Goal: Task Accomplishment & Management: Manage account settings

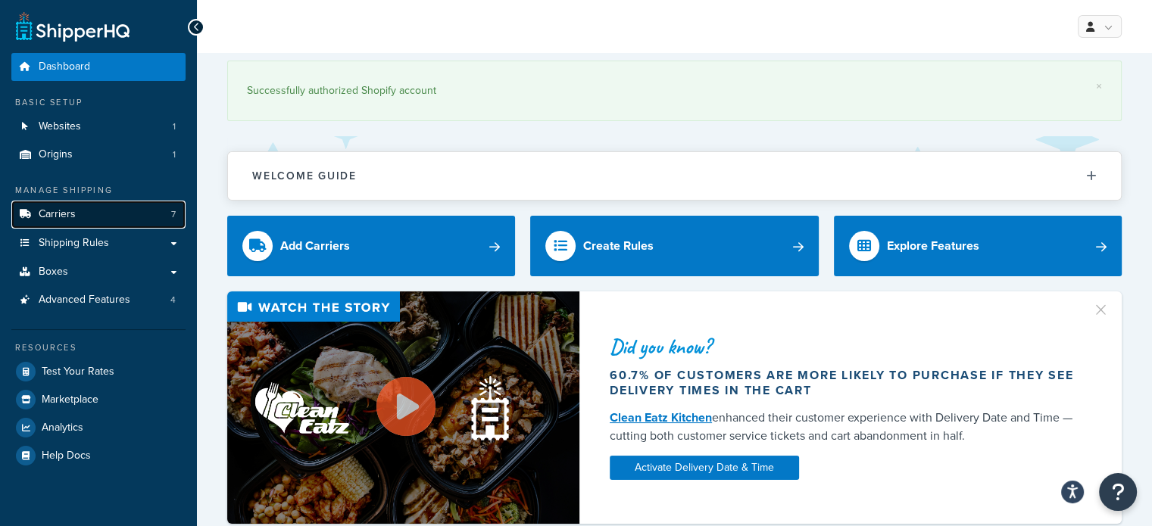
click at [72, 210] on span "Carriers" at bounding box center [57, 214] width 37 height 13
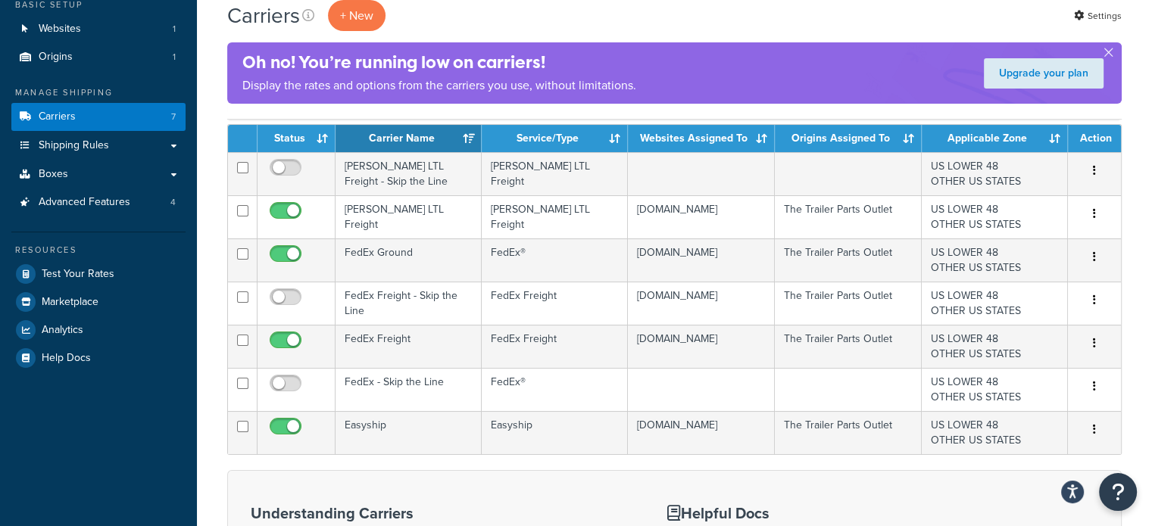
drag, startPoint x: 1159, startPoint y: 93, endPoint x: 1151, endPoint y: 146, distance: 53.5
click at [1151, 146] on html "Press Alt+1 for screen-reader mode, Alt+0 to cancel Accessibility Screen-Reader…" at bounding box center [576, 376] width 1152 height 949
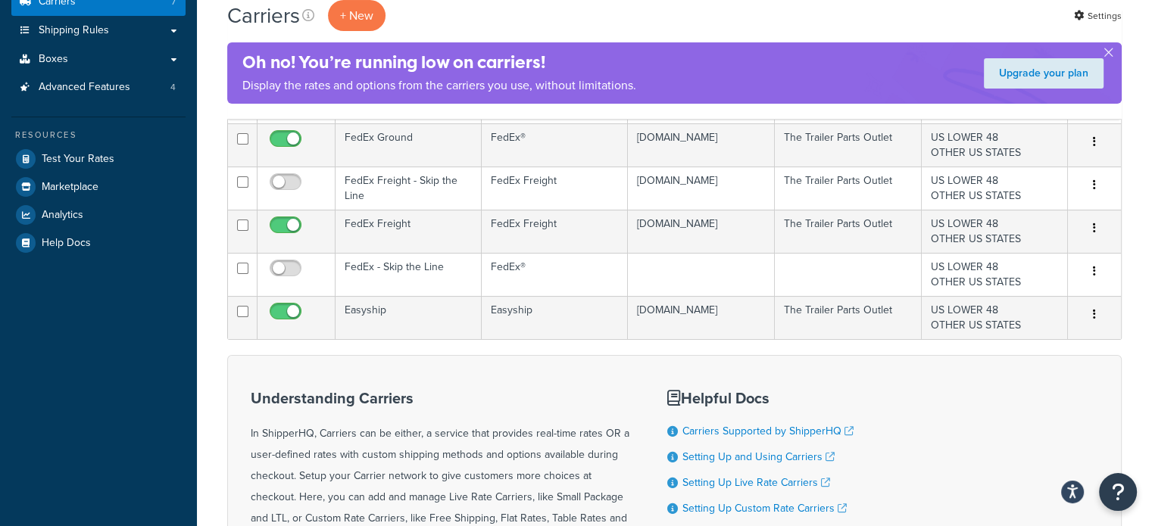
scroll to position [222, 0]
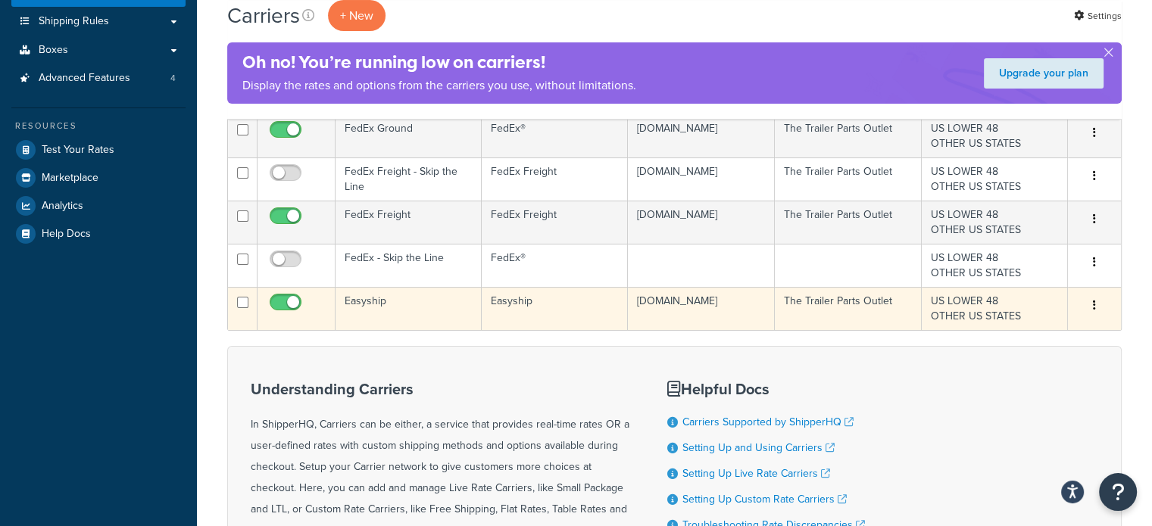
click at [459, 292] on td "Easyship" at bounding box center [408, 308] width 146 height 43
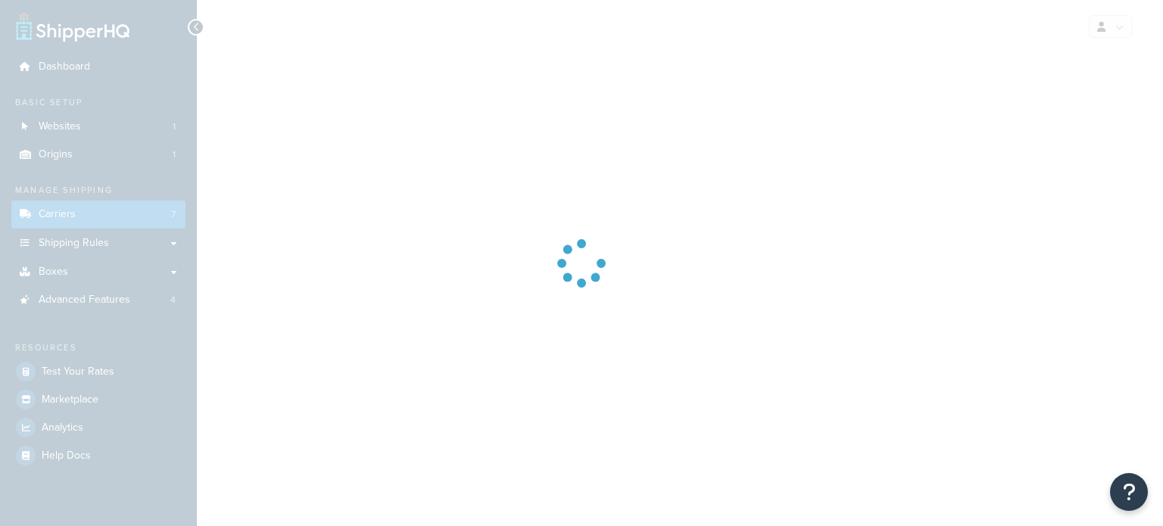
select select "easyship"
select select "sport_leisure"
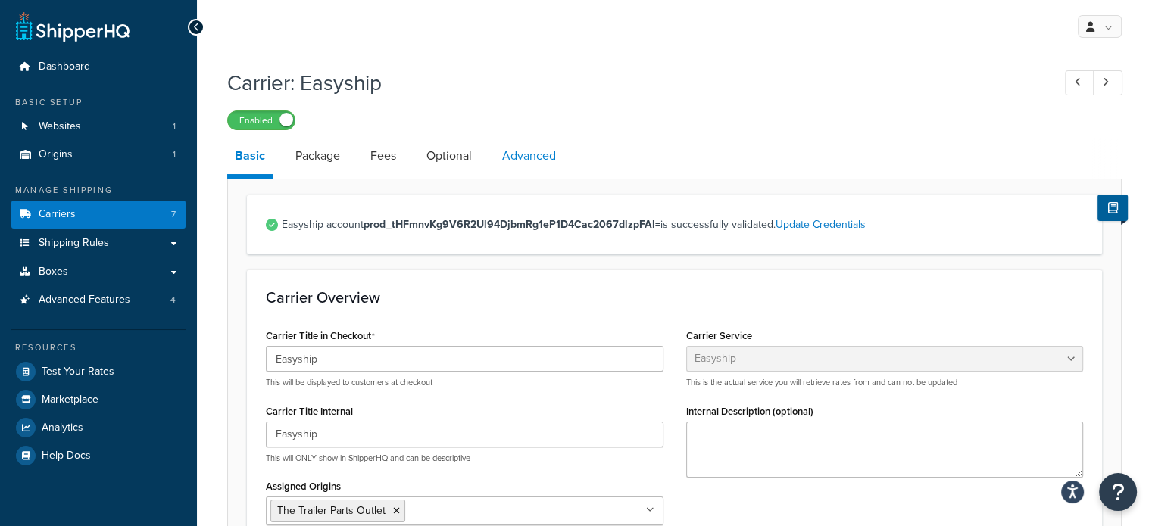
click at [536, 158] on link "Advanced" at bounding box center [529, 156] width 69 height 36
select select "false"
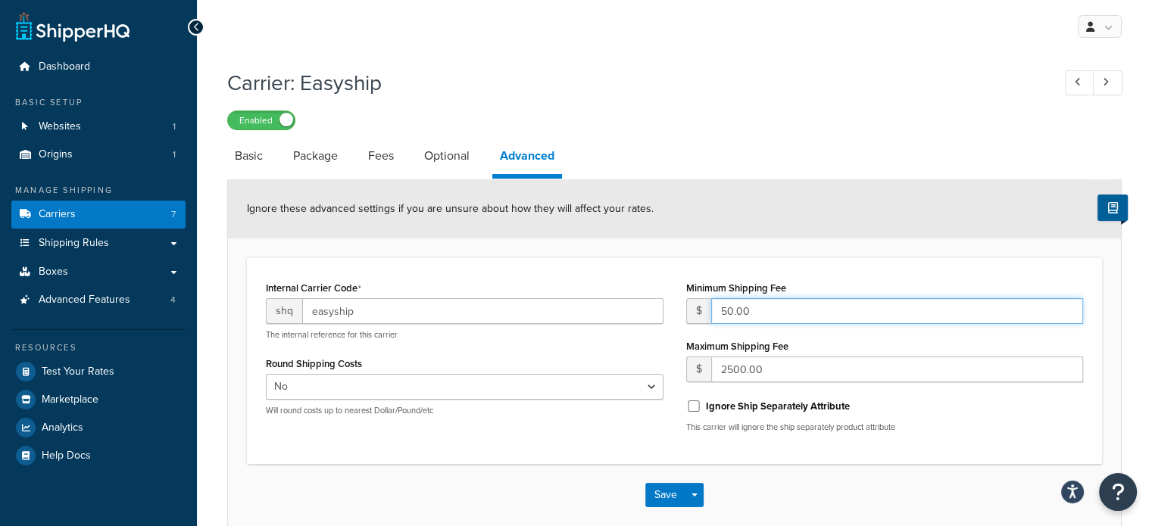
drag, startPoint x: 769, startPoint y: 302, endPoint x: 663, endPoint y: 316, distance: 106.1
click at [663, 316] on div "Internal Carrier Code shq easyship The internal reference for this carrier Roun…" at bounding box center [674, 360] width 840 height 167
type input "100.00"
click at [675, 487] on button "Save" at bounding box center [665, 495] width 41 height 24
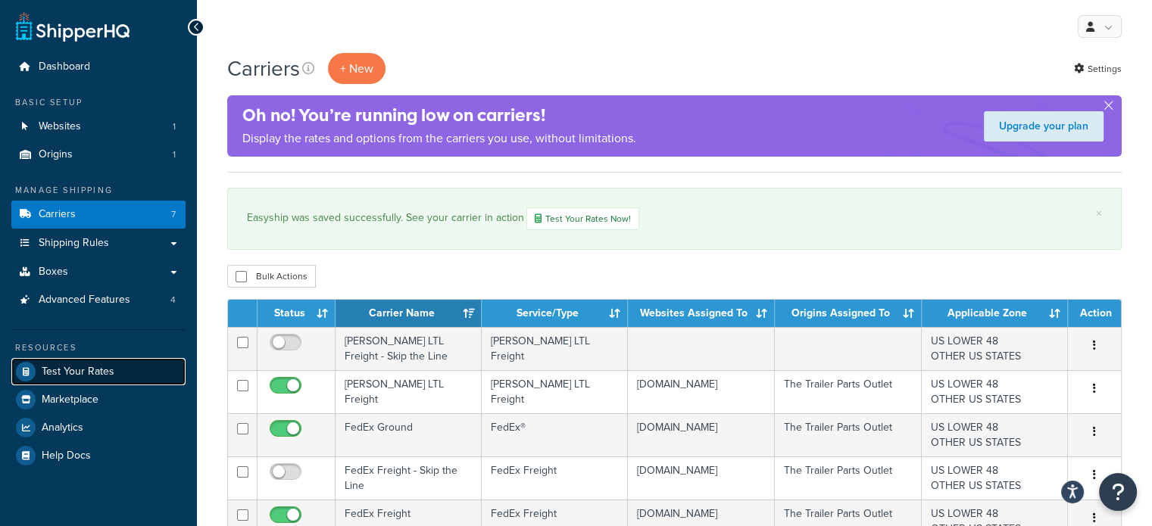
click at [28, 372] on icon at bounding box center [26, 372] width 20 height 20
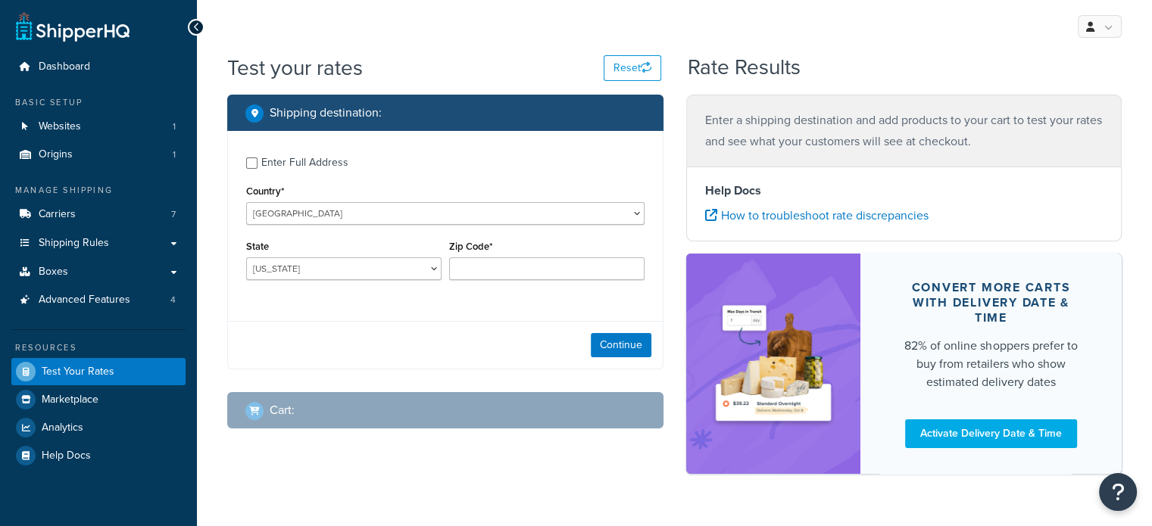
click at [276, 167] on div "Enter Full Address" at bounding box center [304, 162] width 87 height 21
click at [257, 167] on input "Enter Full Address" at bounding box center [251, 163] width 11 height 11
checkbox input "true"
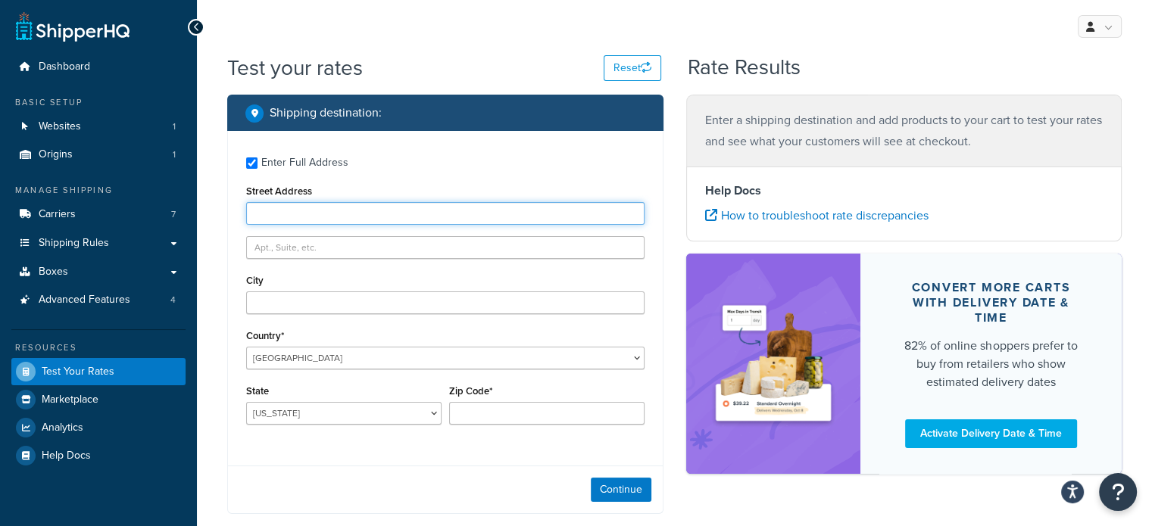
click at [285, 223] on input "Street Address" at bounding box center [445, 213] width 398 height 23
click at [484, 196] on div "Street Address" at bounding box center [445, 203] width 398 height 44
click at [477, 214] on input "Street Address" at bounding box center [445, 213] width 398 height 23
type input "833 COUNTY ROAD 1705"
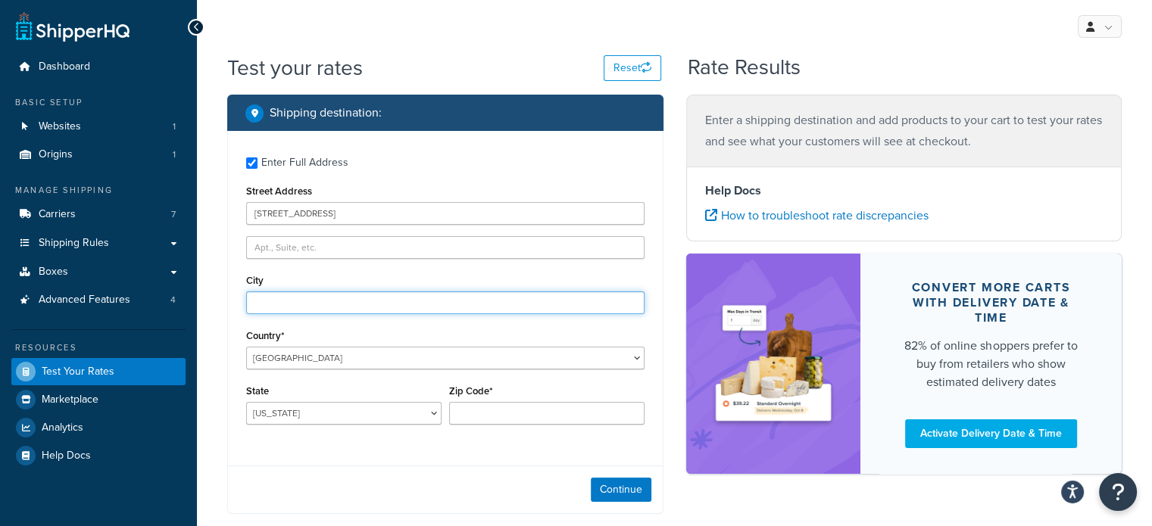
click at [328, 302] on input "City" at bounding box center [445, 303] width 398 height 23
type input "Grapeland"
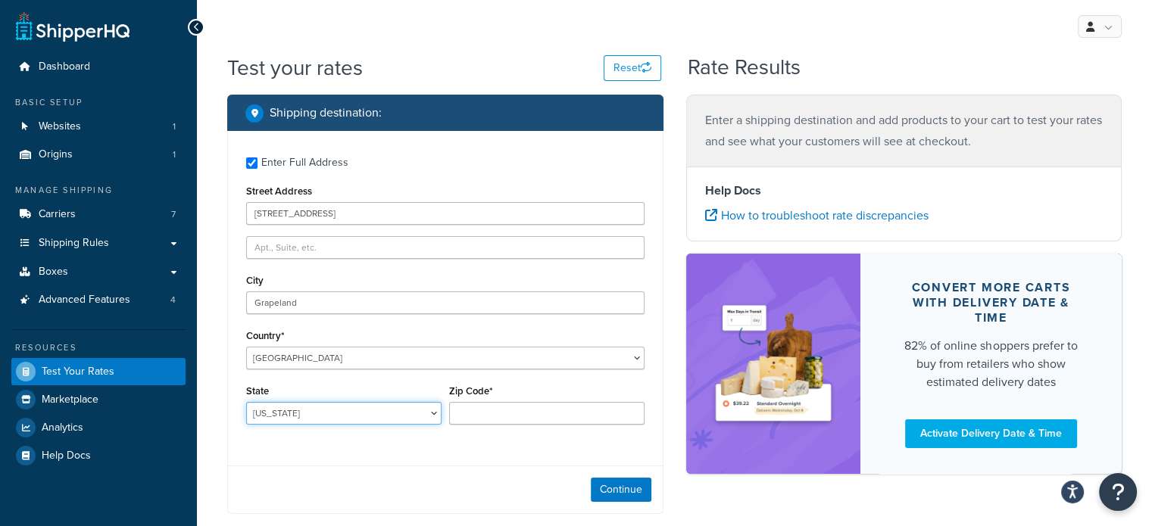
click at [400, 423] on select "Alabama Alaska American Samoa Arizona Arkansas Armed Forces Americas Armed Forc…" at bounding box center [343, 413] width 195 height 23
select select "TX"
click at [246, 402] on select "Alabama Alaska American Samoa Arizona Arkansas Armed Forces Americas Armed Forc…" at bounding box center [343, 413] width 195 height 23
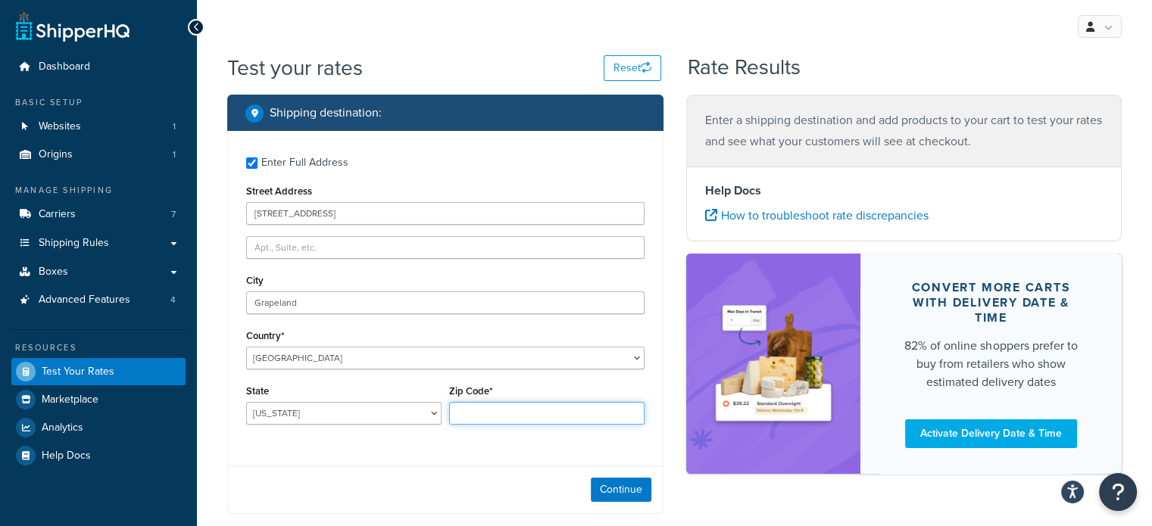
click at [496, 407] on input "Zip Code*" at bounding box center [546, 413] width 195 height 23
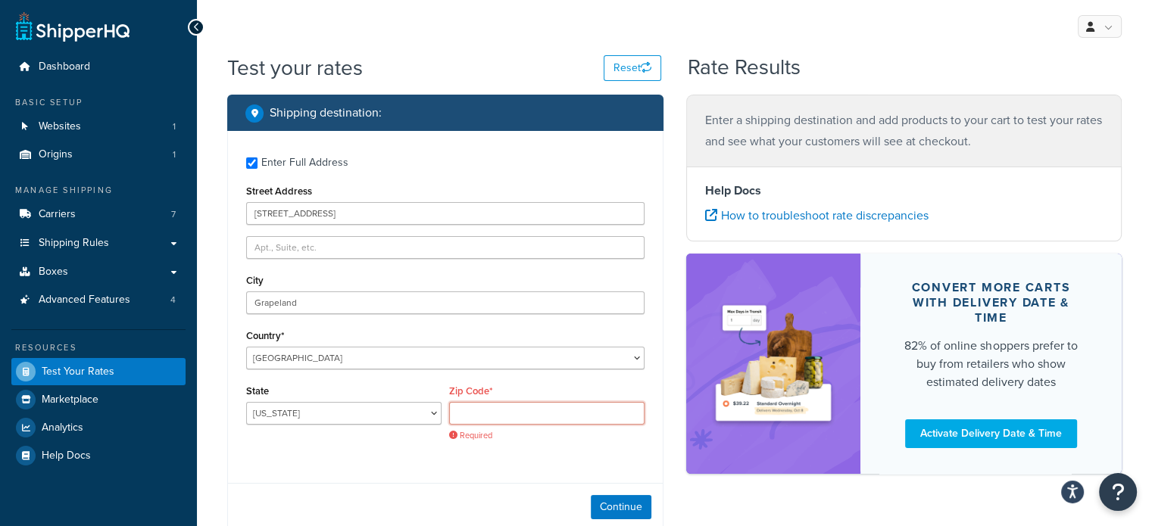
click at [483, 410] on input "Zip Code*" at bounding box center [546, 413] width 195 height 23
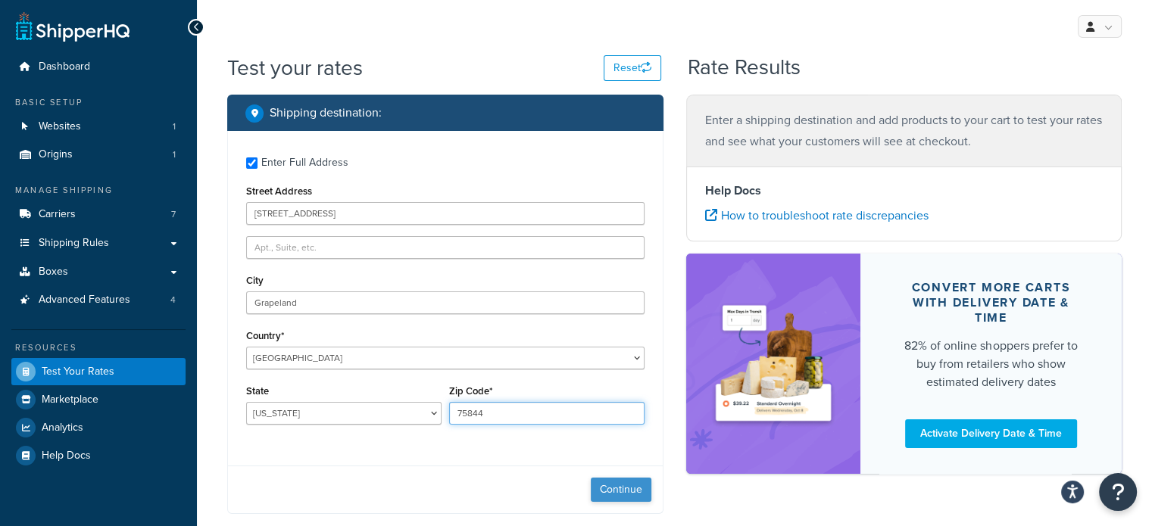
type input "75844"
click at [621, 485] on button "Continue" at bounding box center [621, 490] width 61 height 24
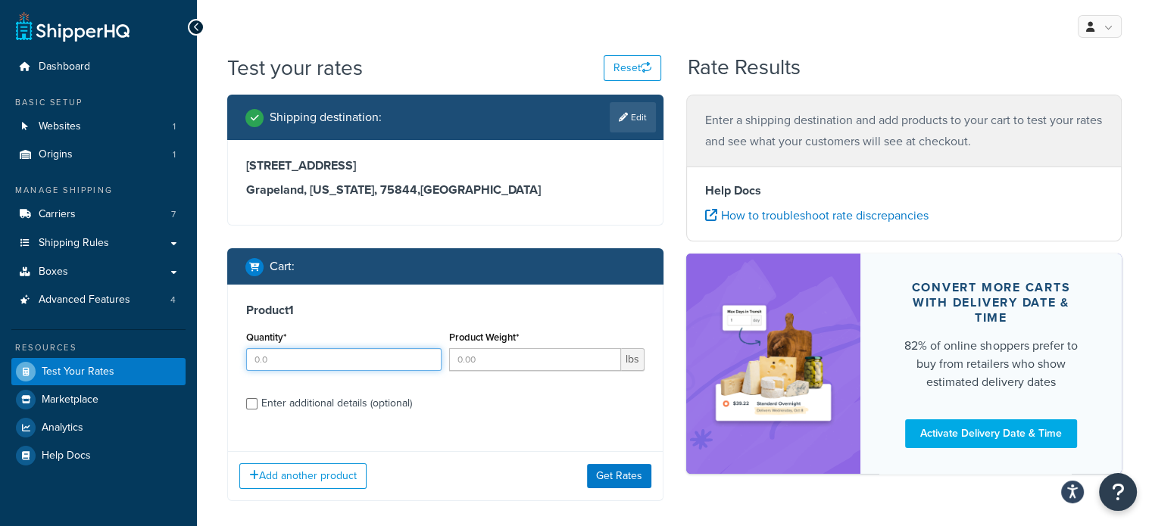
drag, startPoint x: 294, startPoint y: 359, endPoint x: 348, endPoint y: 368, distance: 55.3
click at [294, 360] on input "Quantity*" at bounding box center [343, 359] width 195 height 23
type input "1"
click at [500, 364] on input "Product Weight*" at bounding box center [535, 359] width 172 height 23
type input "98"
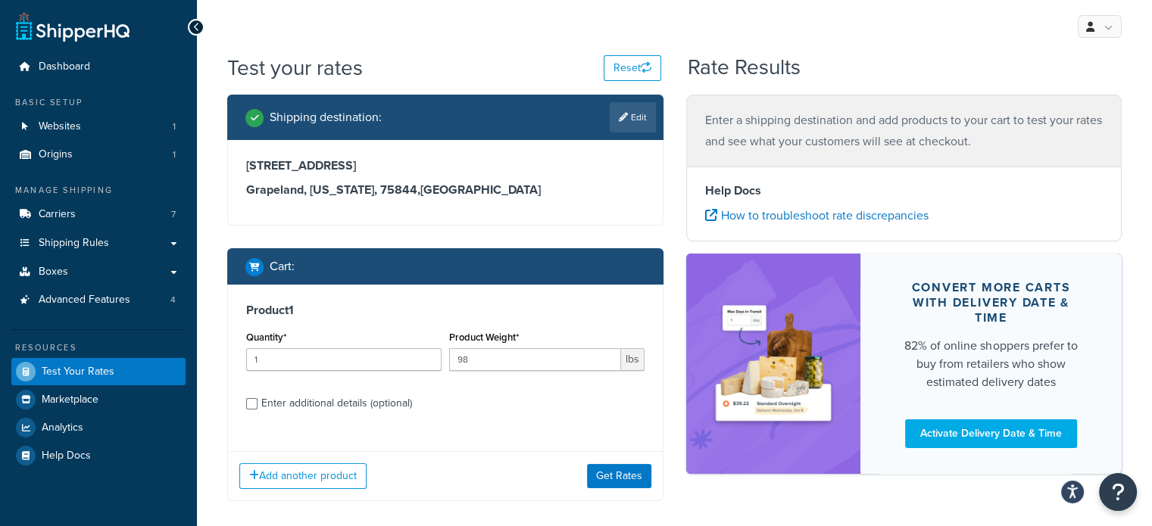
click at [363, 411] on div "Enter additional details (optional)" at bounding box center [336, 403] width 151 height 21
click at [257, 410] on input "Enter additional details (optional)" at bounding box center [251, 403] width 11 height 11
checkbox input "true"
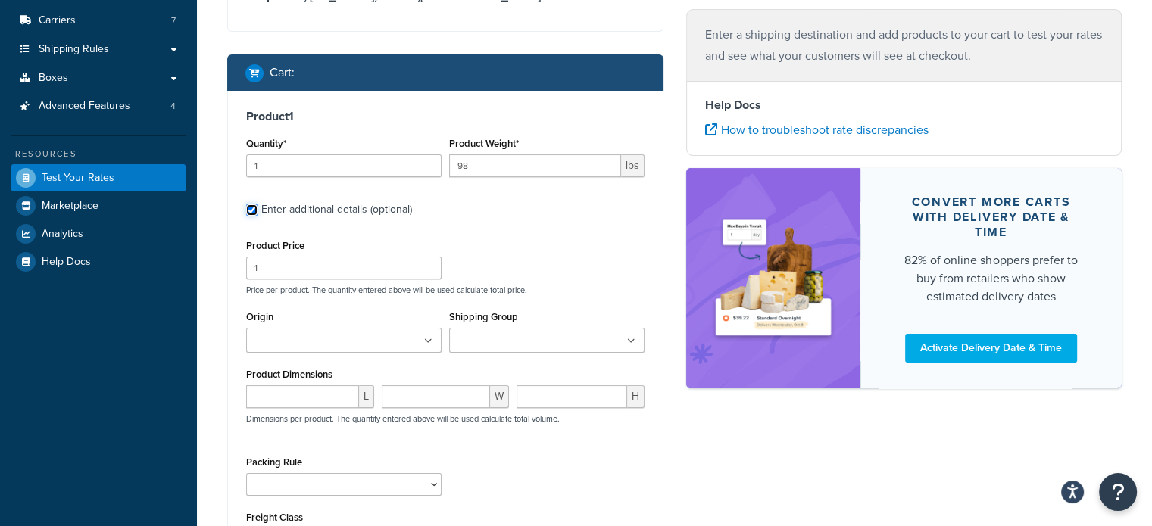
scroll to position [197, 0]
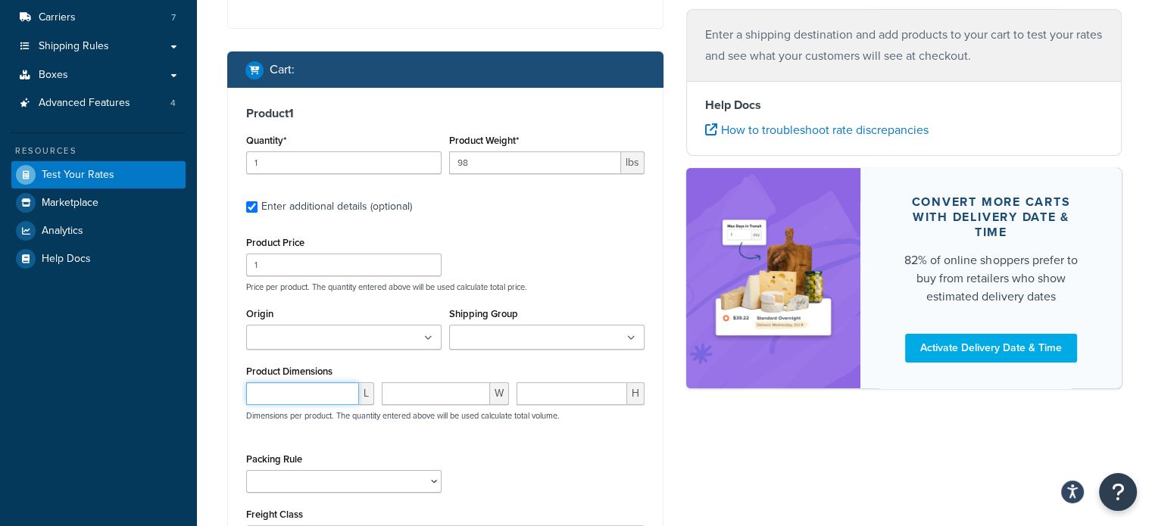
click at [283, 386] on input "number" at bounding box center [302, 393] width 113 height 23
type input "100"
type input "11"
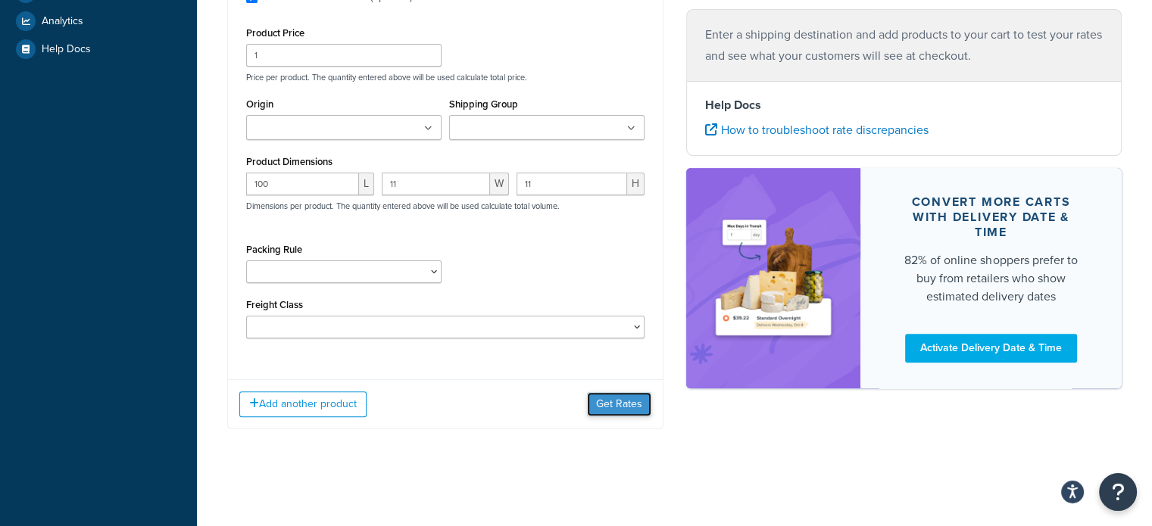
click at [610, 395] on button "Get Rates" at bounding box center [619, 404] width 64 height 24
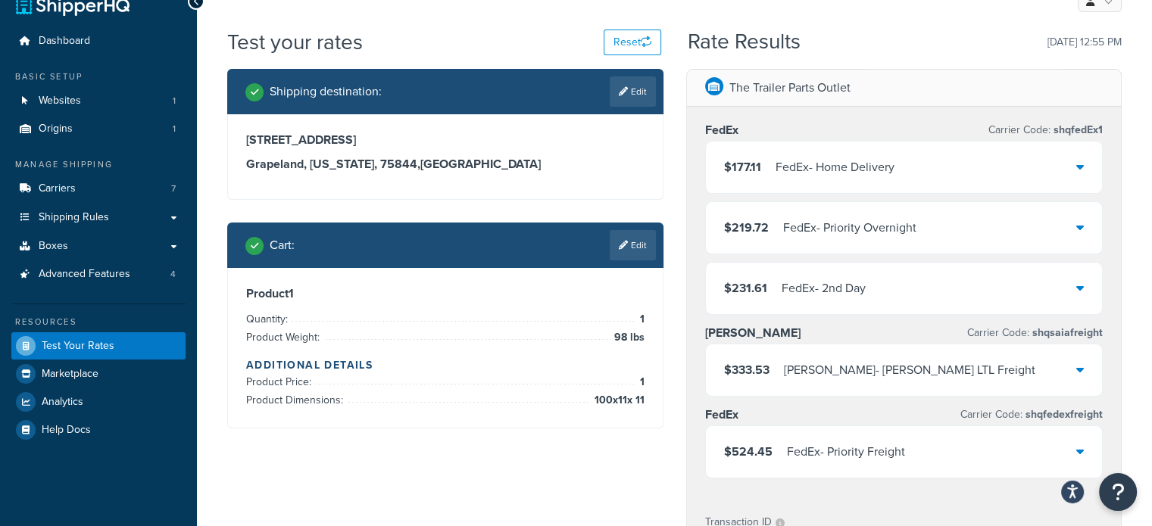
scroll to position [407, 0]
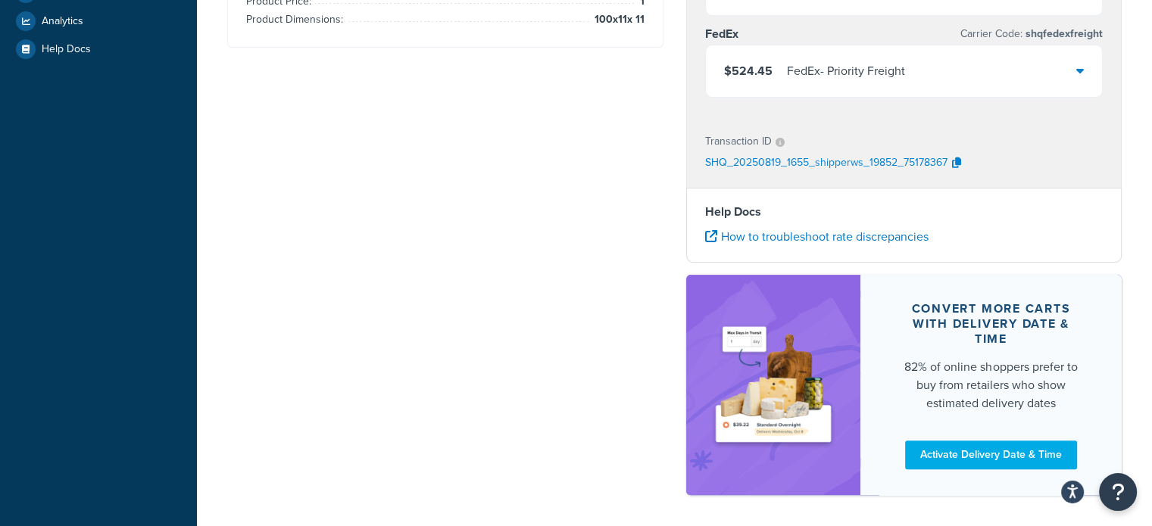
click at [544, 263] on div "Shipping destination : Edit 833 COUNTY ROAD 1705 Grapeland, Texas, 75844 , Unit…" at bounding box center [674, 99] width 917 height 822
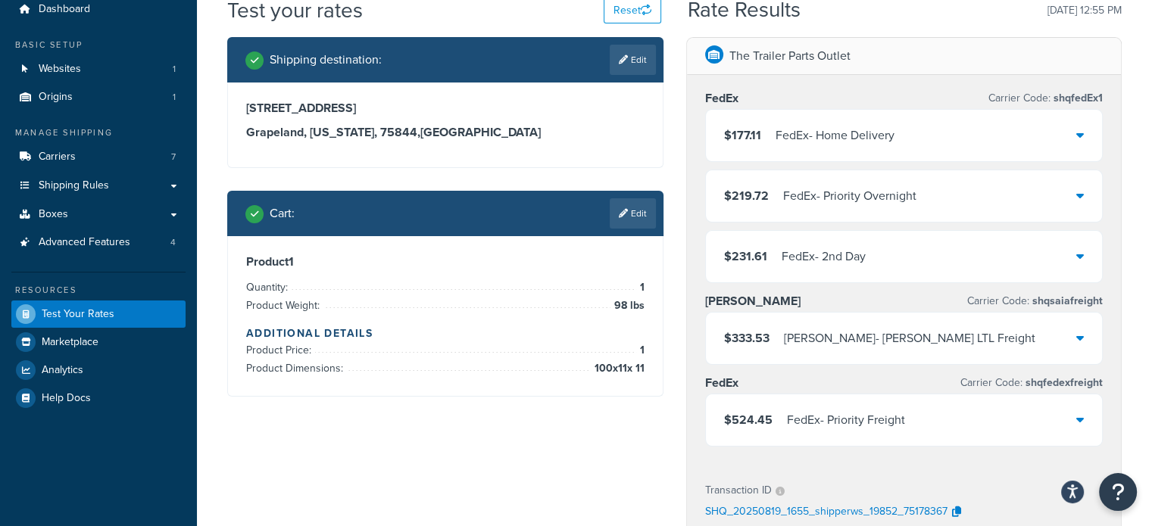
scroll to position [0, 0]
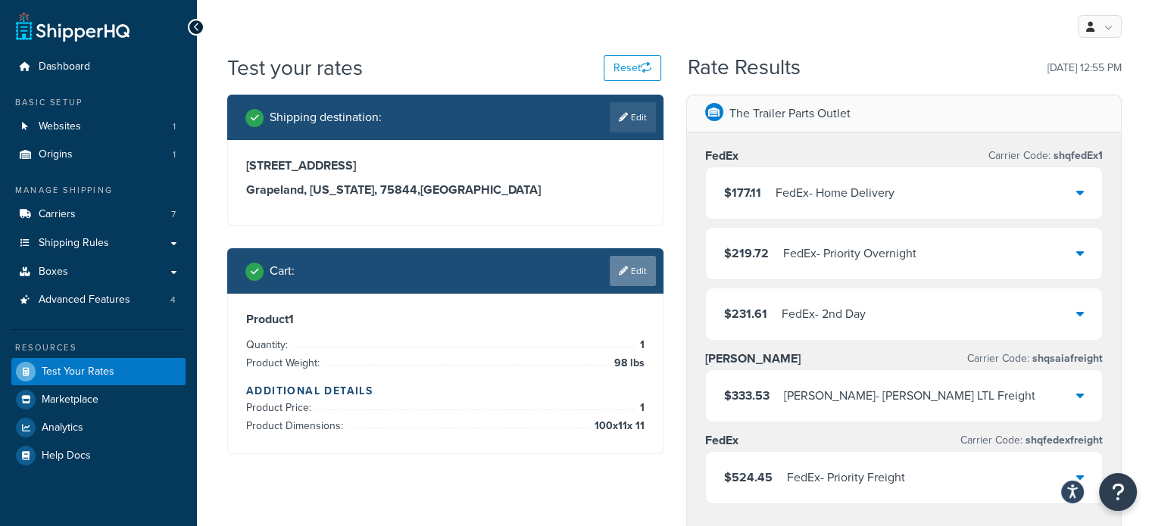
click at [644, 271] on link "Edit" at bounding box center [633, 271] width 46 height 30
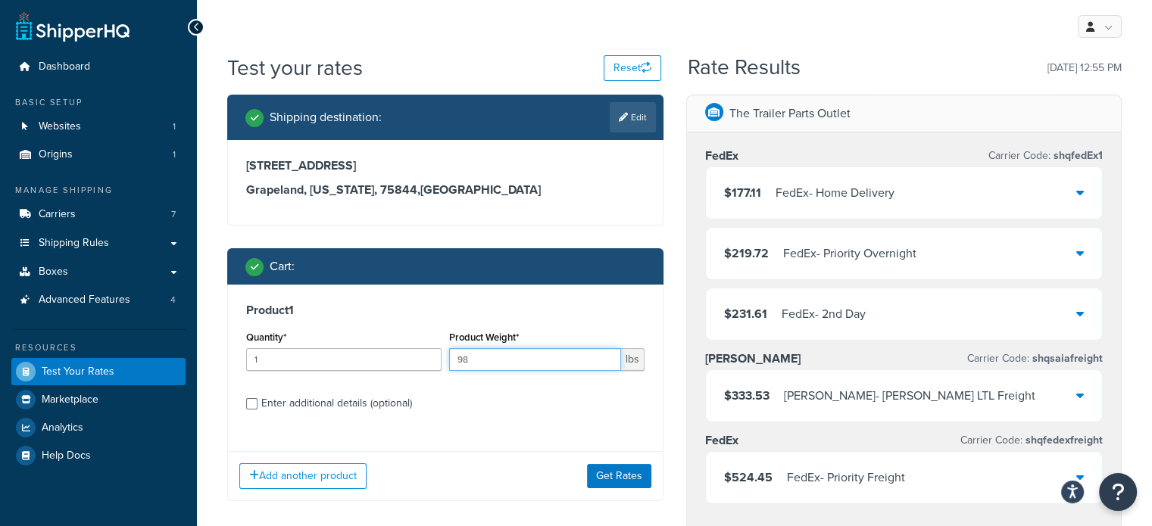
drag, startPoint x: 457, startPoint y: 365, endPoint x: 445, endPoint y: 366, distance: 12.1
click at [445, 366] on div "Product Weight* 98 lbs" at bounding box center [546, 354] width 203 height 55
type input "90"
click at [622, 486] on button "Get Rates" at bounding box center [619, 476] width 64 height 24
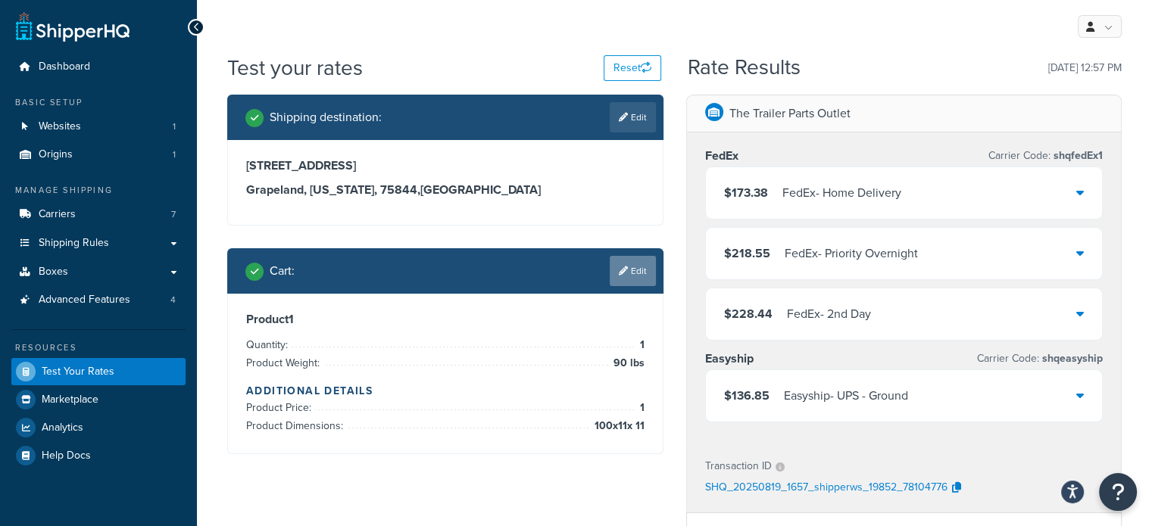
click at [629, 270] on link "Edit" at bounding box center [633, 271] width 46 height 30
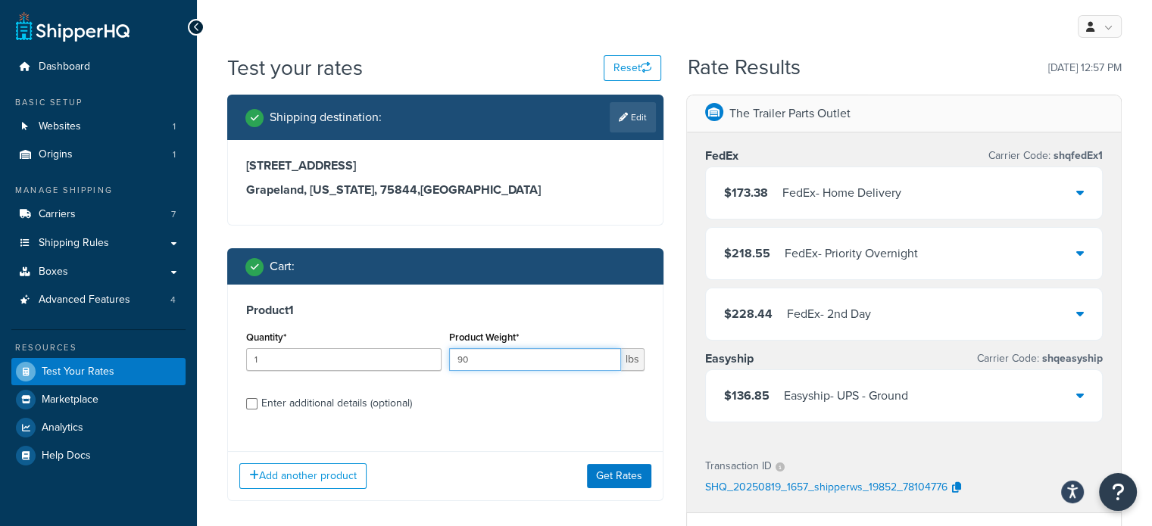
drag, startPoint x: 509, startPoint y: 361, endPoint x: 451, endPoint y: 362, distance: 57.6
click at [451, 362] on input "90" at bounding box center [535, 359] width 172 height 23
type input "95"
click at [628, 473] on button "Get Rates" at bounding box center [619, 476] width 64 height 24
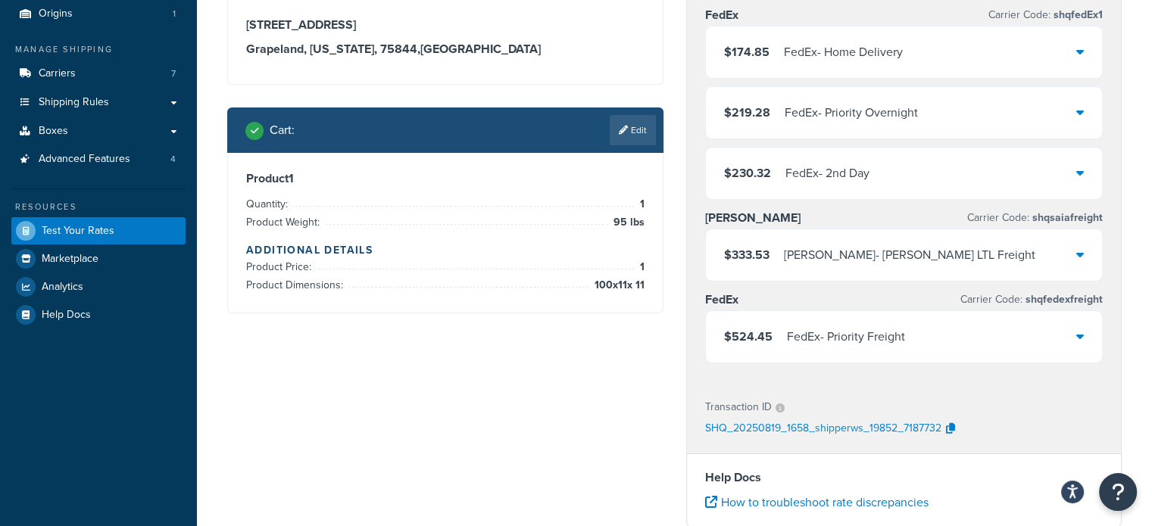
scroll to position [139, 0]
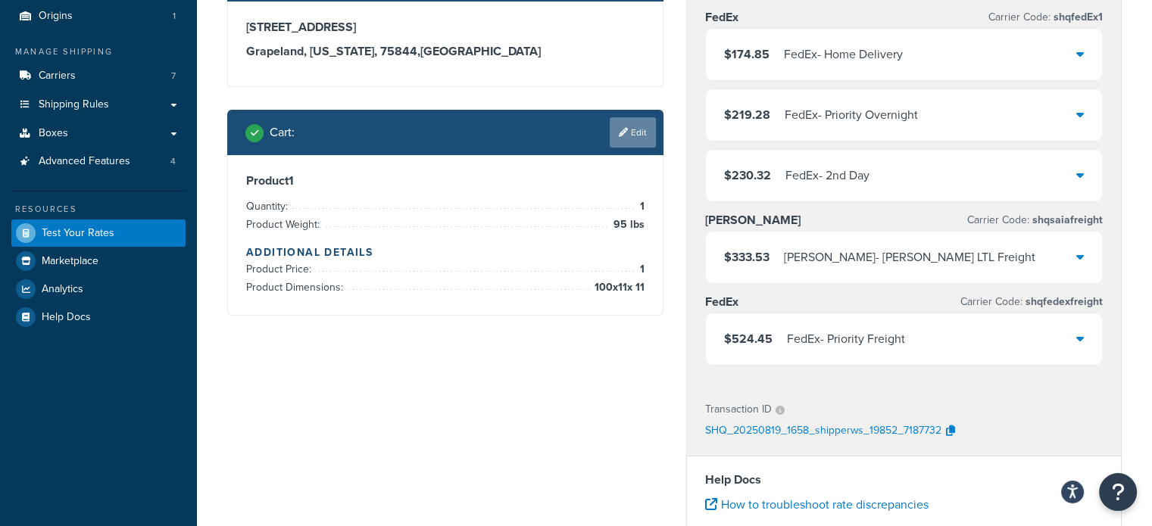
click at [643, 139] on link "Edit" at bounding box center [633, 132] width 46 height 30
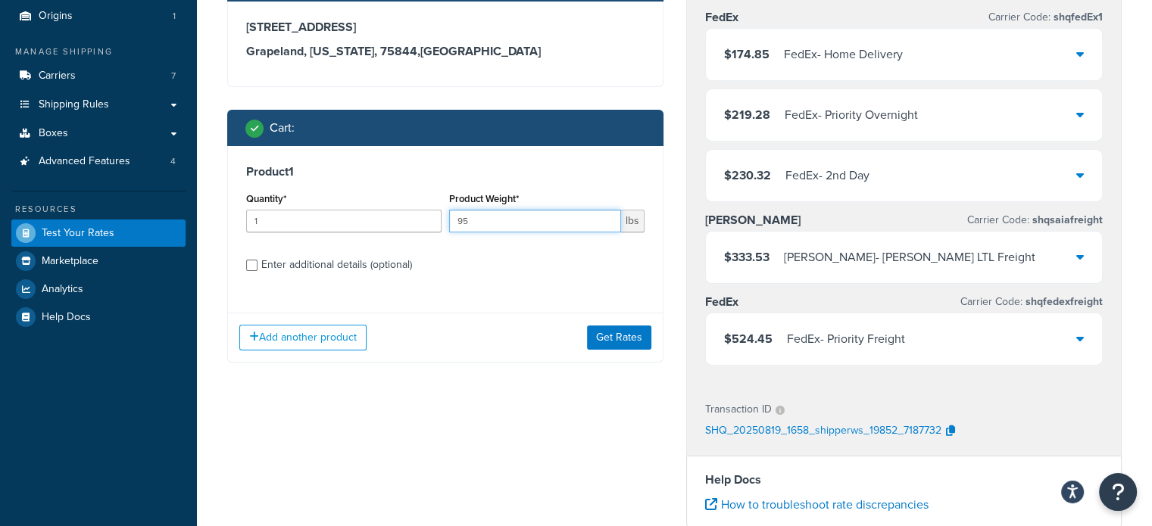
drag, startPoint x: 508, startPoint y: 226, endPoint x: 451, endPoint y: 245, distance: 59.9
click at [451, 245] on div "Product 1 Quantity* 1 Product Weight* 95 lbs Enter additional details (optional)" at bounding box center [445, 223] width 435 height 155
type input "94"
click at [606, 346] on button "Get Rates" at bounding box center [619, 338] width 64 height 24
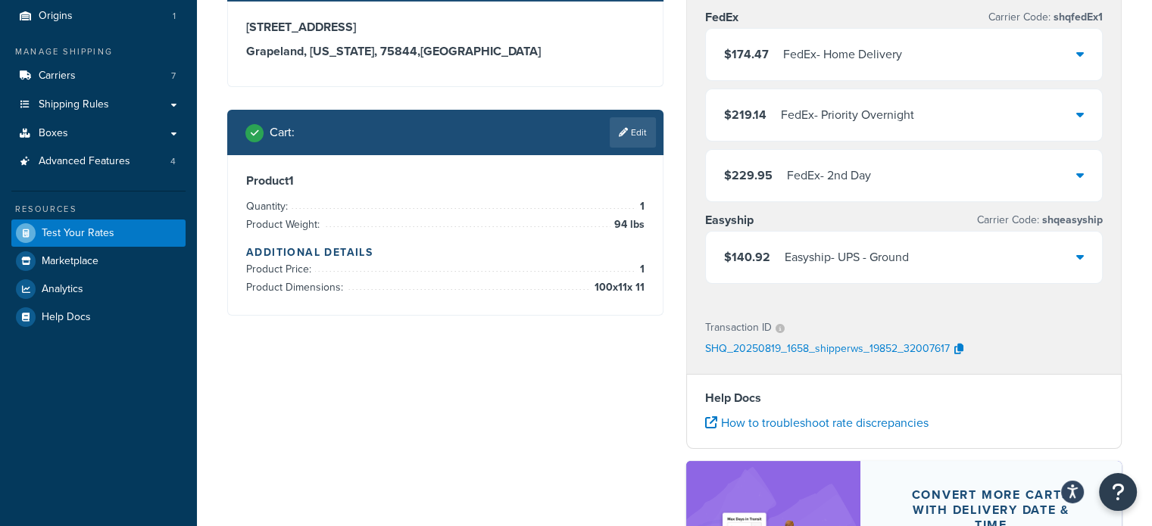
scroll to position [0, 0]
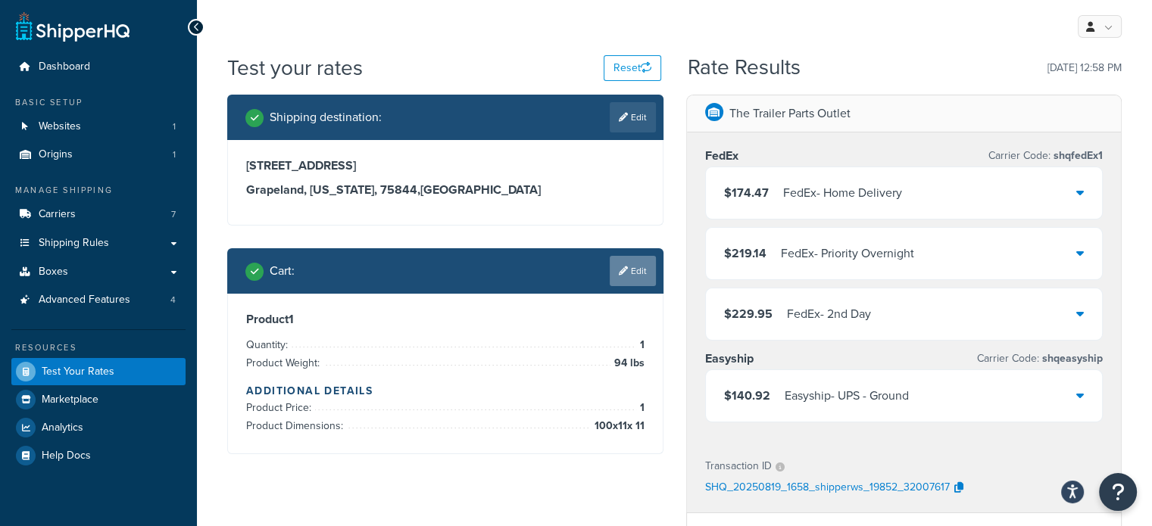
click at [629, 268] on link "Edit" at bounding box center [633, 271] width 46 height 30
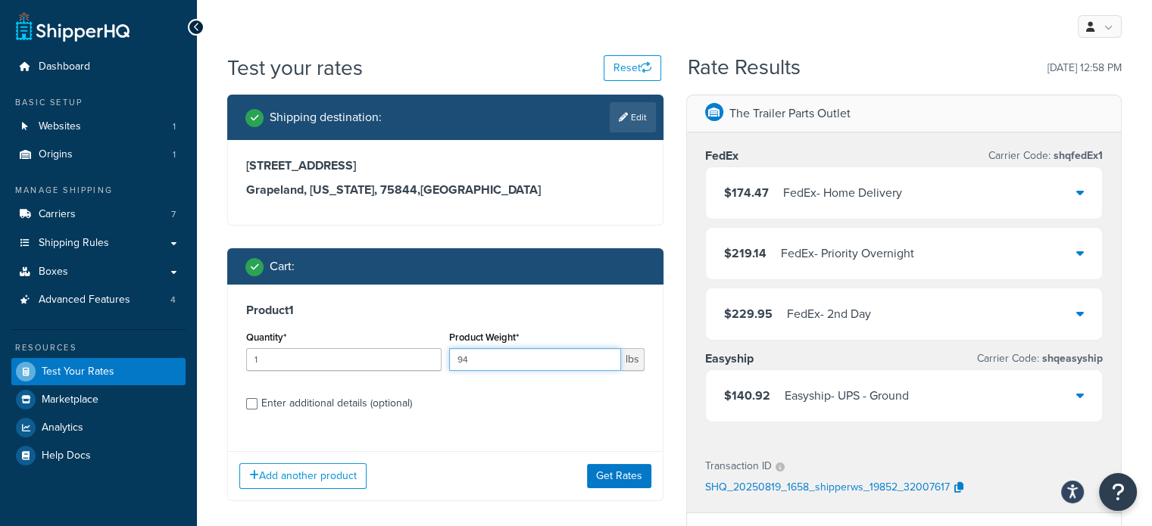
drag, startPoint x: 550, startPoint y: 357, endPoint x: 490, endPoint y: 367, distance: 60.8
click at [490, 367] on input "94" at bounding box center [535, 359] width 172 height 23
type input "98"
click at [630, 480] on button "Get Rates" at bounding box center [619, 476] width 64 height 24
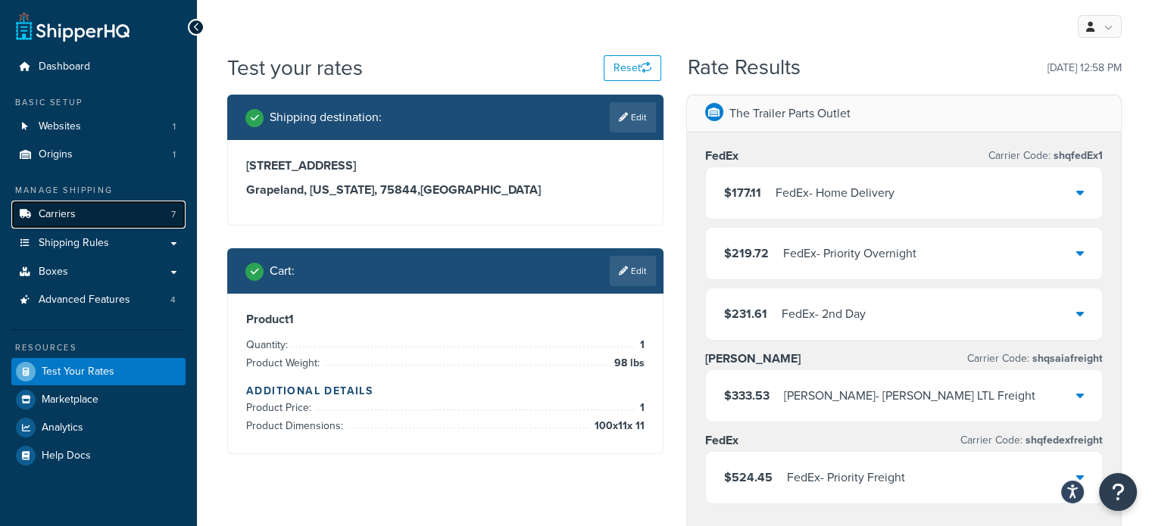
click at [70, 214] on span "Carriers" at bounding box center [57, 214] width 37 height 13
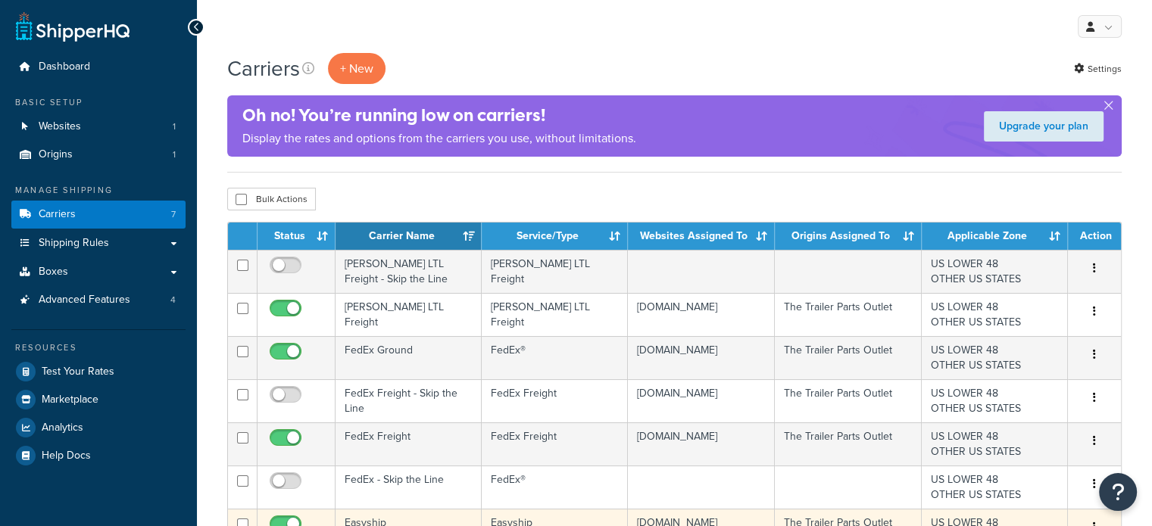
click at [394, 515] on td "Easyship" at bounding box center [408, 530] width 146 height 43
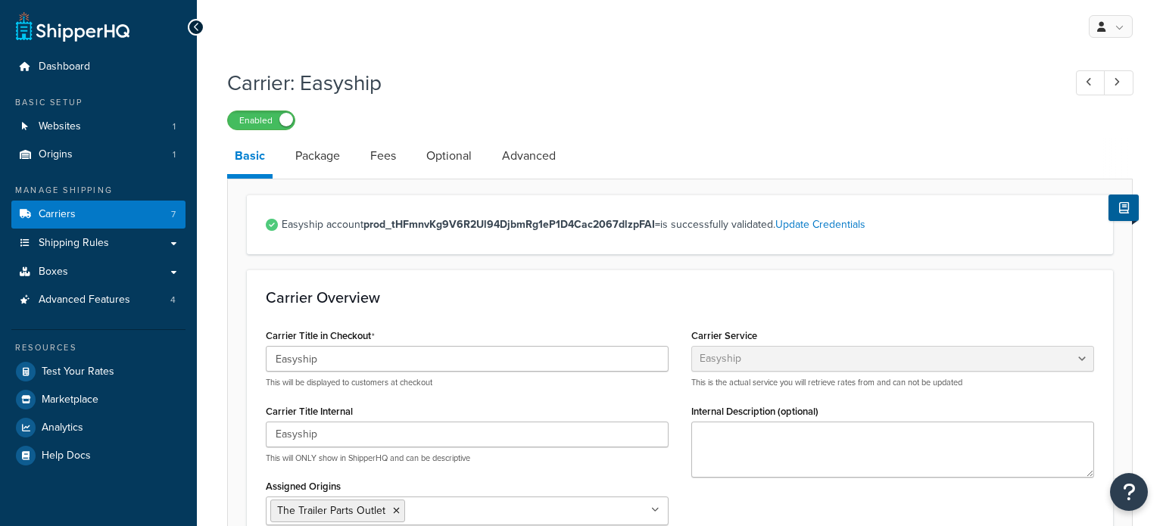
select select "easyship"
select select "sport_leisure"
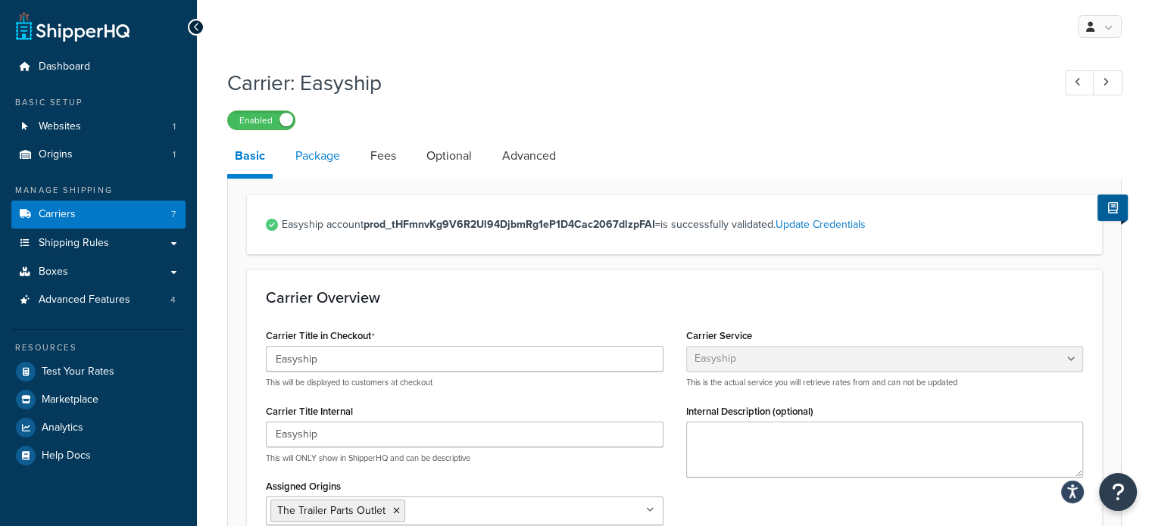
click at [317, 149] on link "Package" at bounding box center [318, 156] width 60 height 36
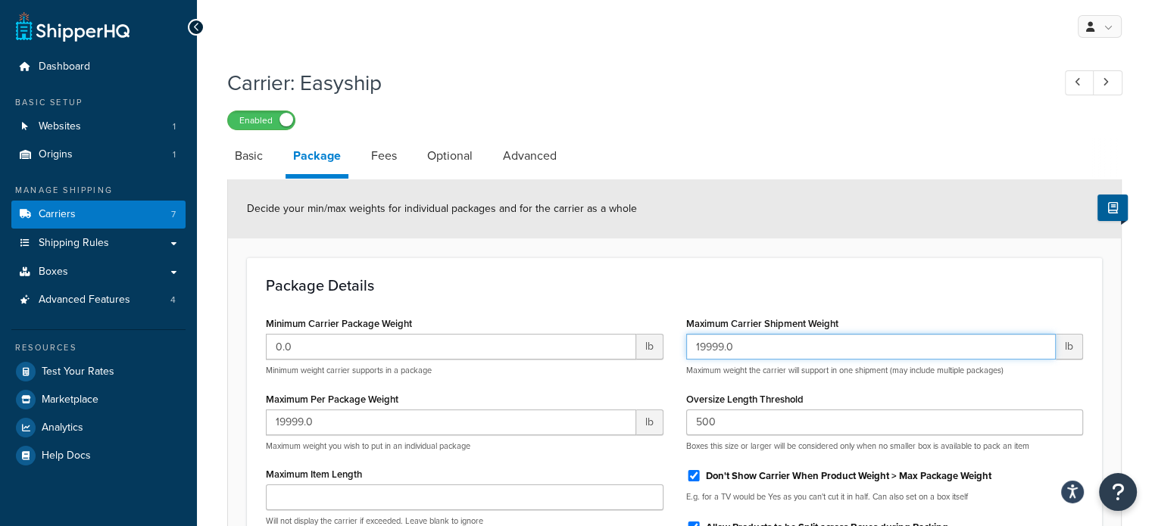
click at [788, 339] on input "19999.0" at bounding box center [871, 347] width 370 height 26
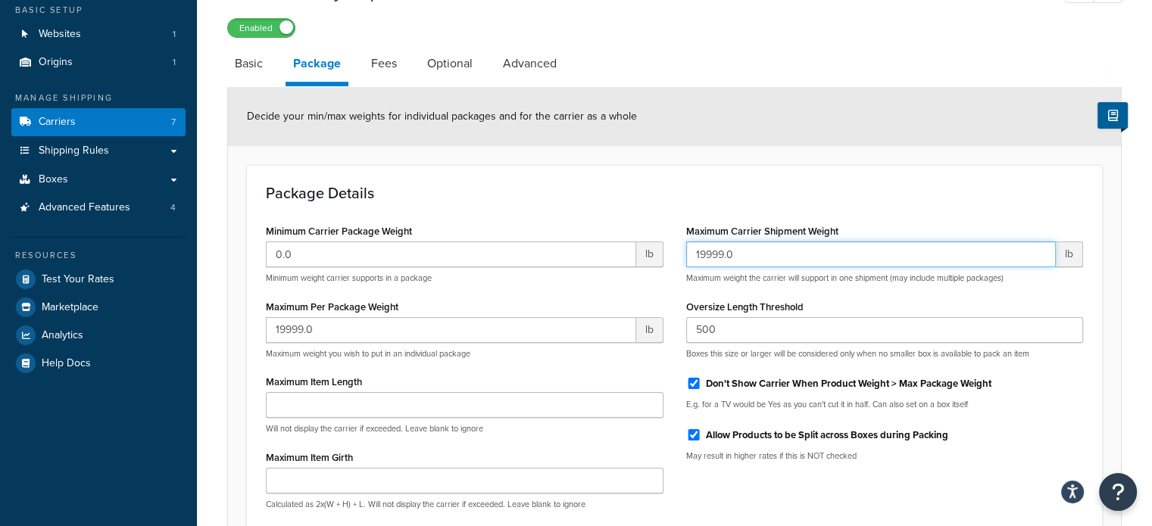
scroll to position [95, 0]
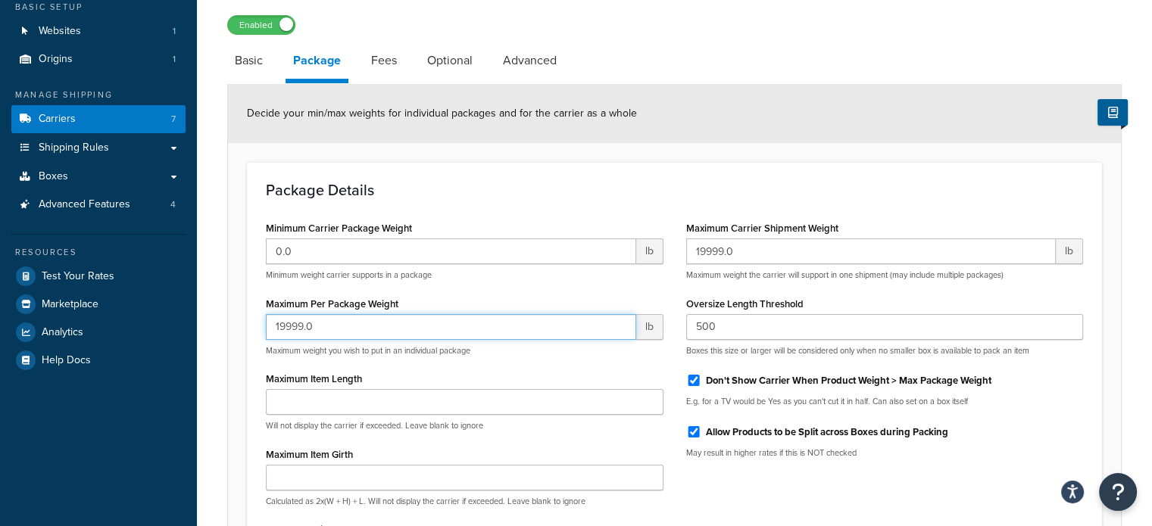
drag, startPoint x: 412, startPoint y: 334, endPoint x: 136, endPoint y: 382, distance: 279.9
click at [136, 382] on div "Dashboard Basic Setup Websites 1 Origins 1 Manage Shipping Carriers 7 Shipping …" at bounding box center [576, 328] width 1152 height 847
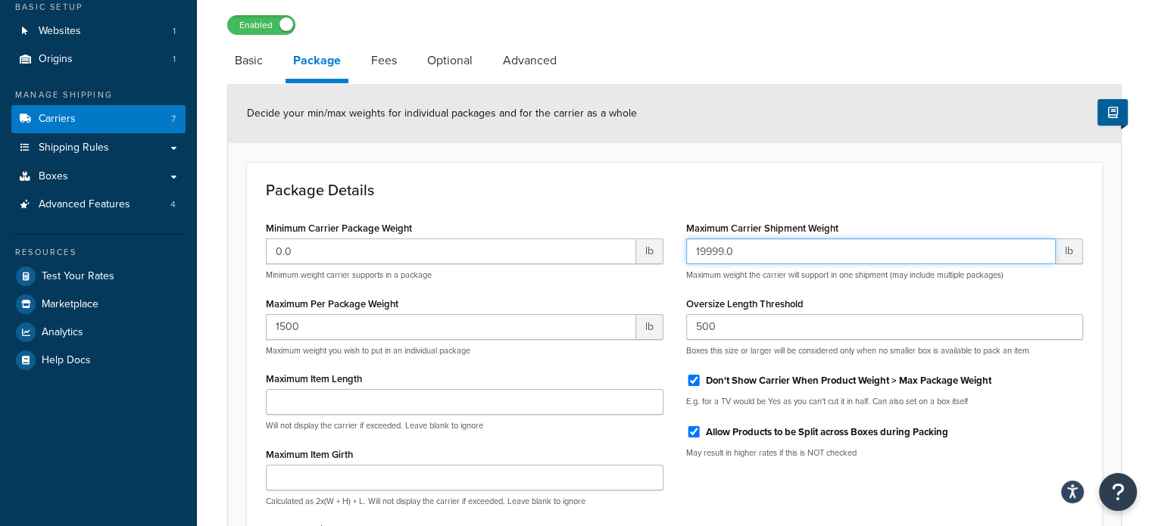
click at [770, 256] on input "19999.0" at bounding box center [871, 252] width 370 height 26
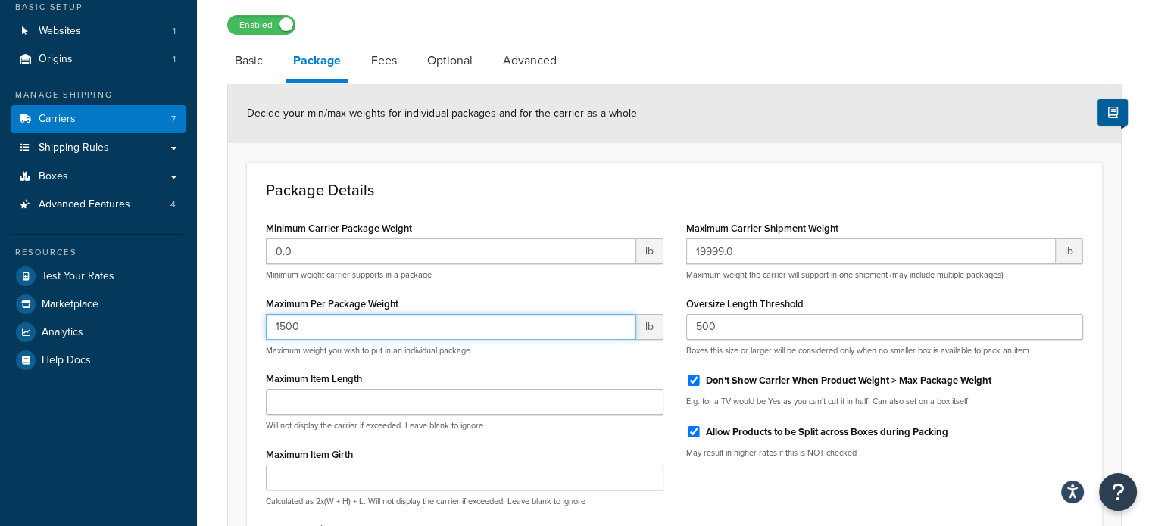
click at [482, 331] on input "1500" at bounding box center [451, 327] width 370 height 26
type input "9"
type input "100"
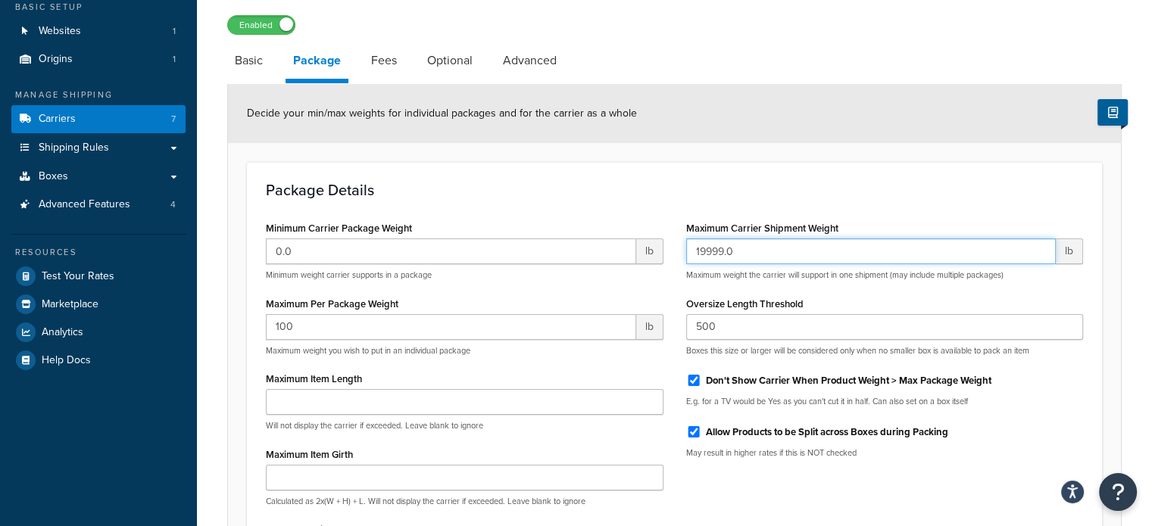
click at [844, 245] on input "19999.0" at bounding box center [871, 252] width 370 height 26
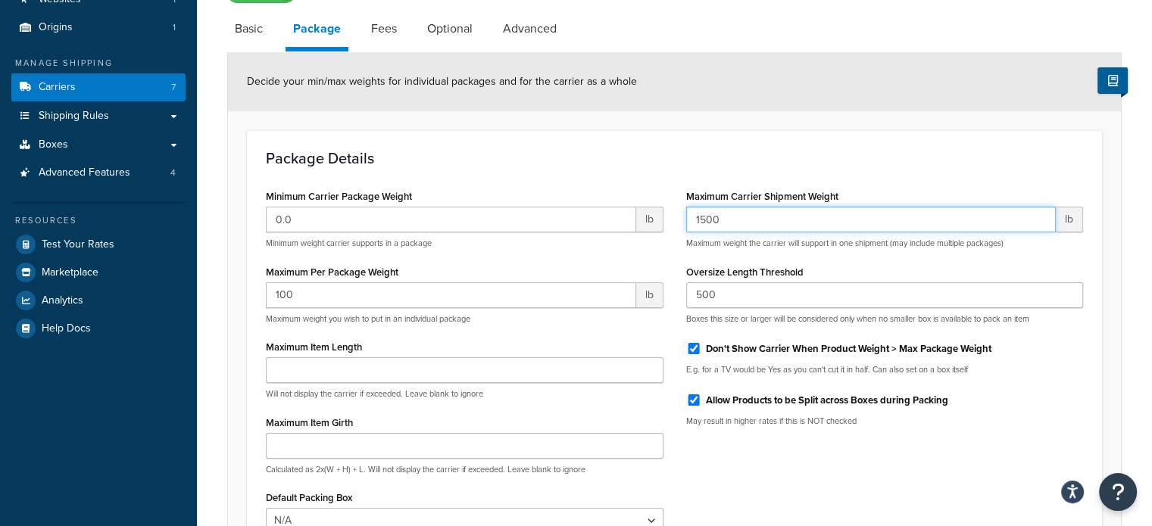
scroll to position [94, 0]
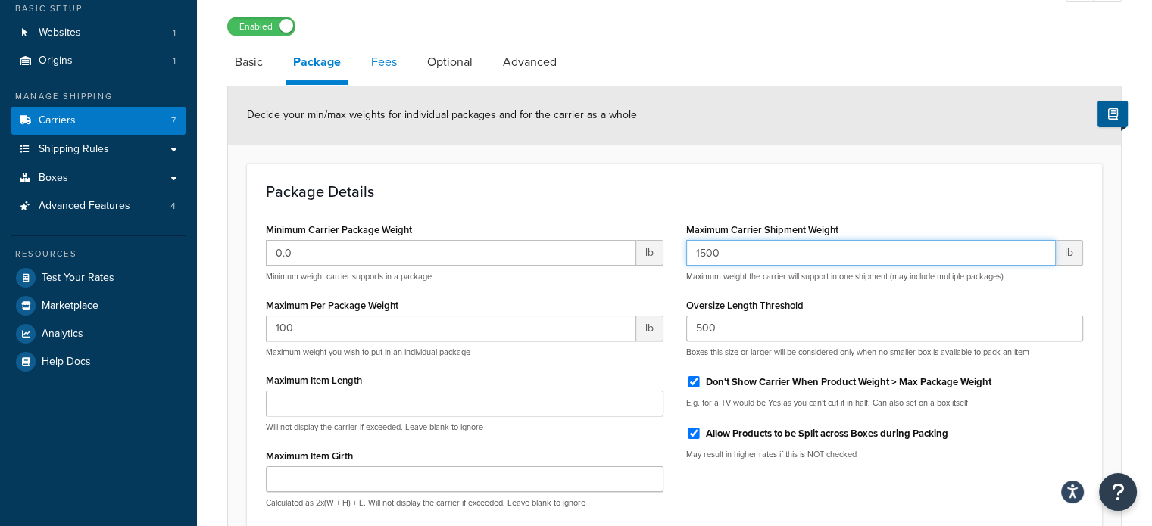
type input "1500"
click at [386, 58] on link "Fees" at bounding box center [383, 62] width 41 height 36
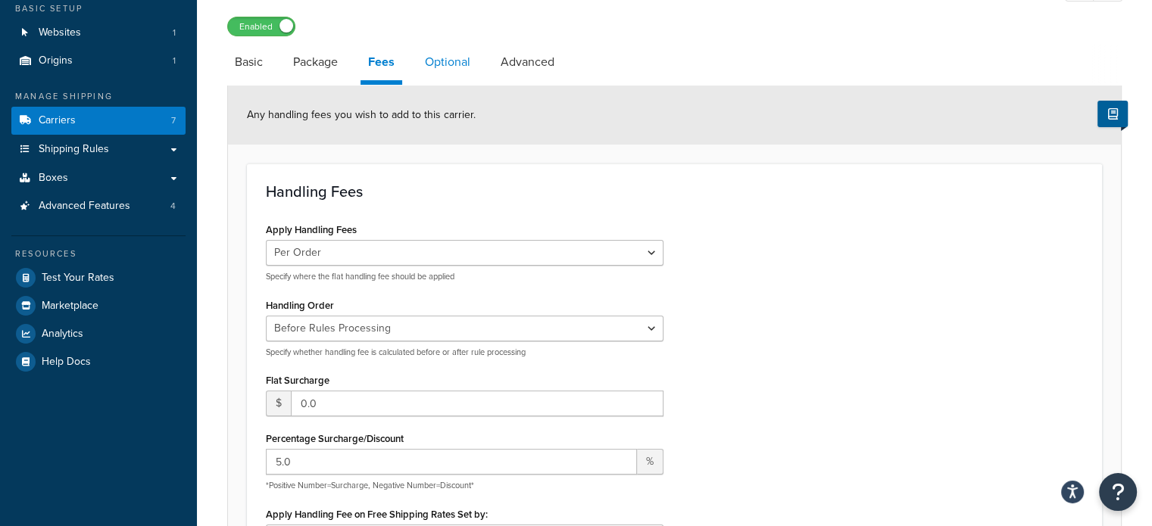
click at [463, 60] on link "Optional" at bounding box center [447, 62] width 61 height 36
select select "residential"
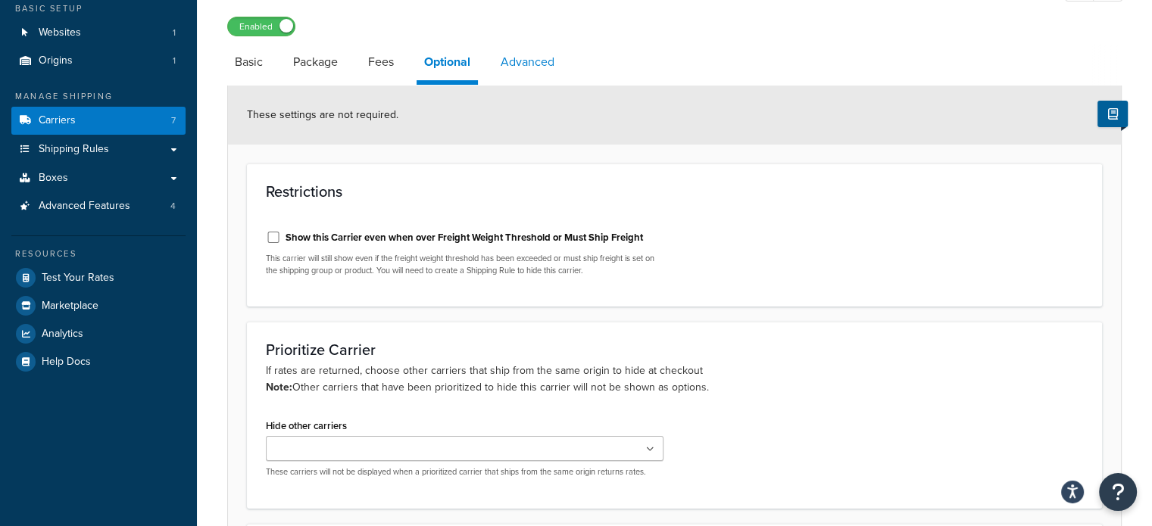
click at [538, 60] on link "Advanced" at bounding box center [527, 62] width 69 height 36
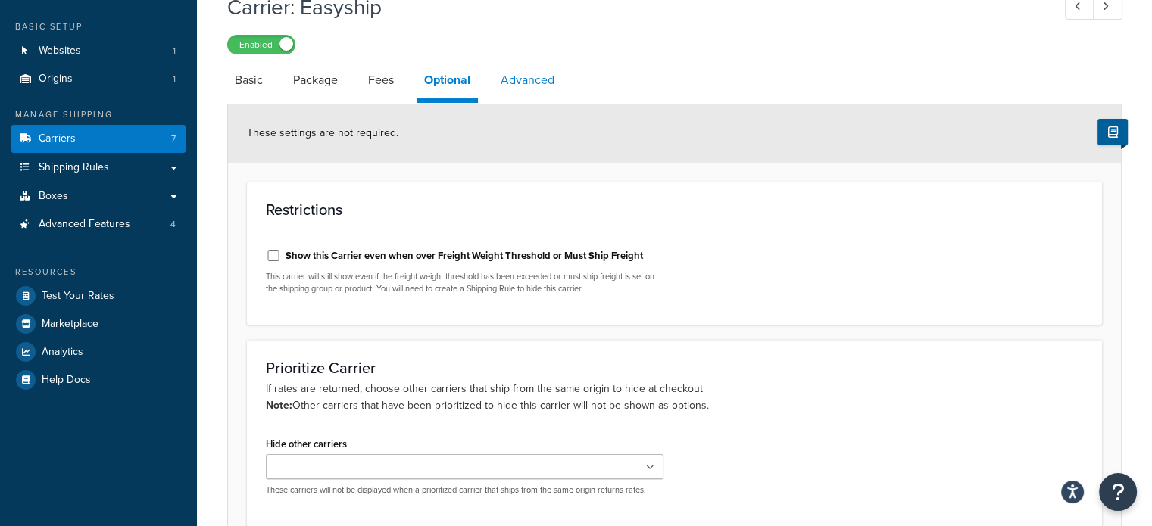
select select "false"
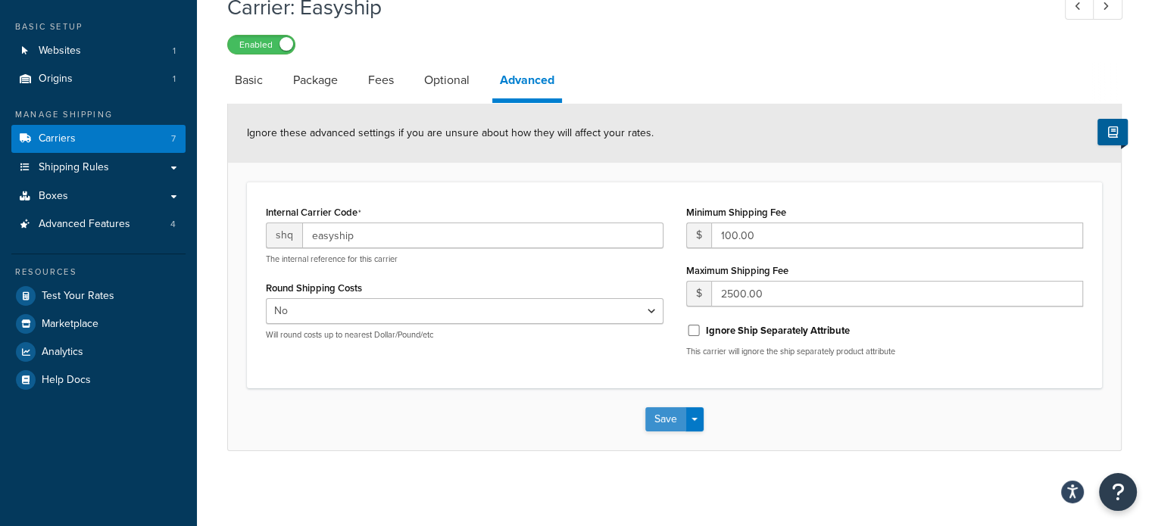
click at [658, 415] on button "Save" at bounding box center [665, 419] width 41 height 24
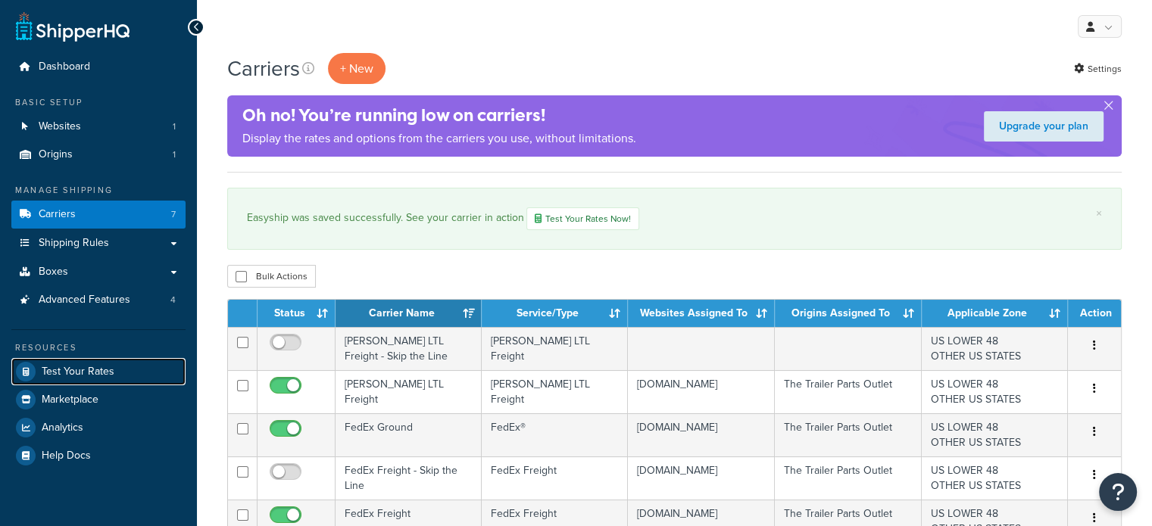
click at [55, 366] on span "Test Your Rates" at bounding box center [78, 372] width 73 height 13
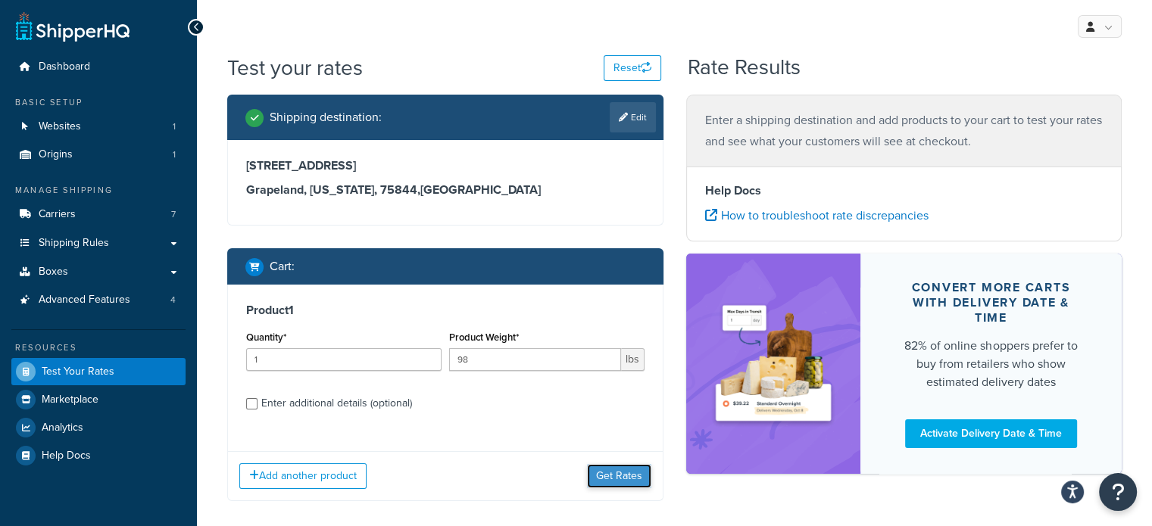
click at [633, 471] on button "Get Rates" at bounding box center [619, 476] width 64 height 24
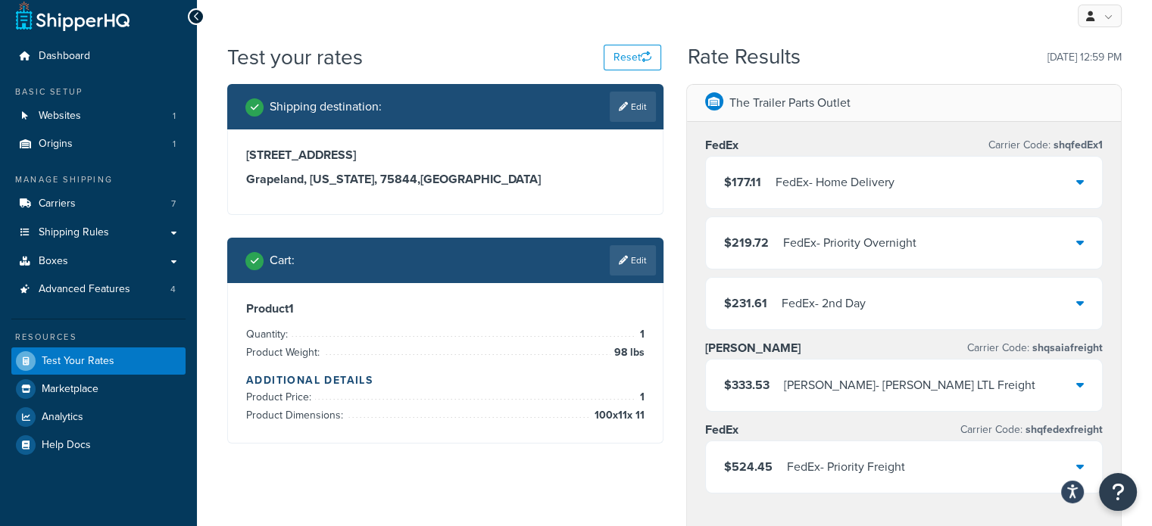
scroll to position [5, 0]
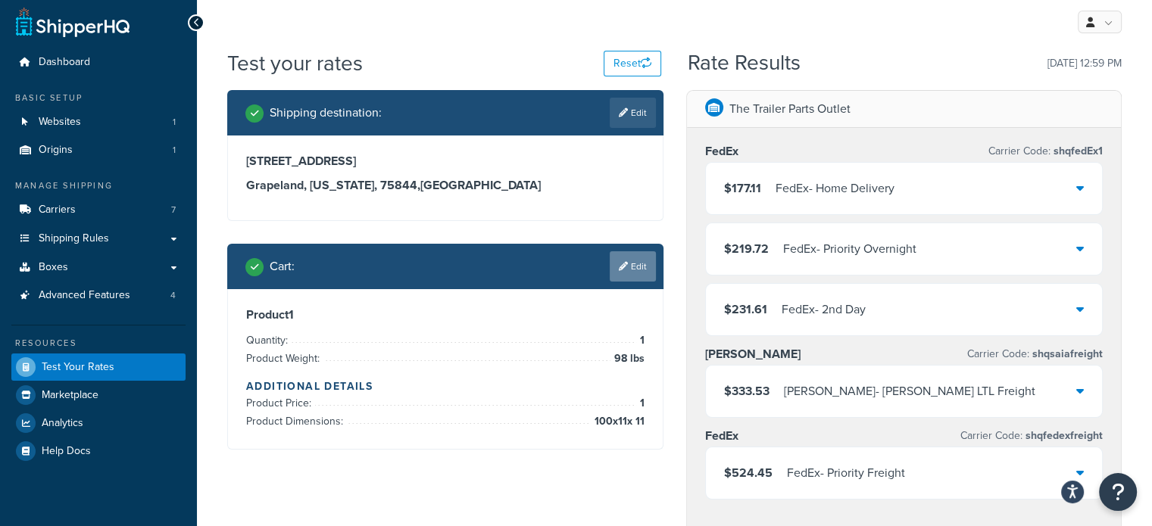
click at [624, 270] on link "Edit" at bounding box center [633, 266] width 46 height 30
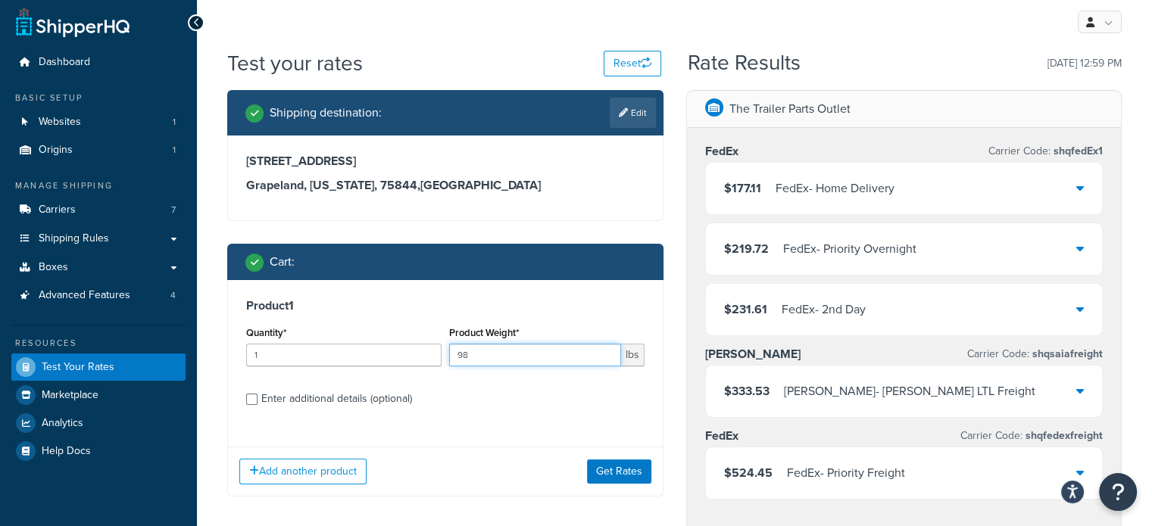
click at [506, 356] on input "98" at bounding box center [535, 355] width 172 height 23
type input "94"
click at [638, 469] on button "Get Rates" at bounding box center [619, 472] width 64 height 24
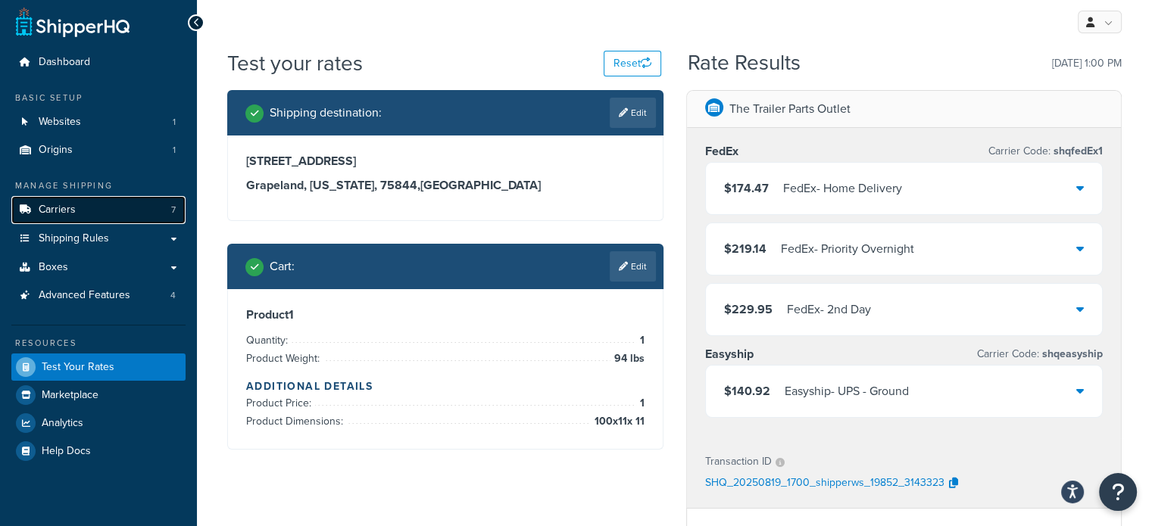
click at [70, 204] on span "Carriers" at bounding box center [57, 210] width 37 height 13
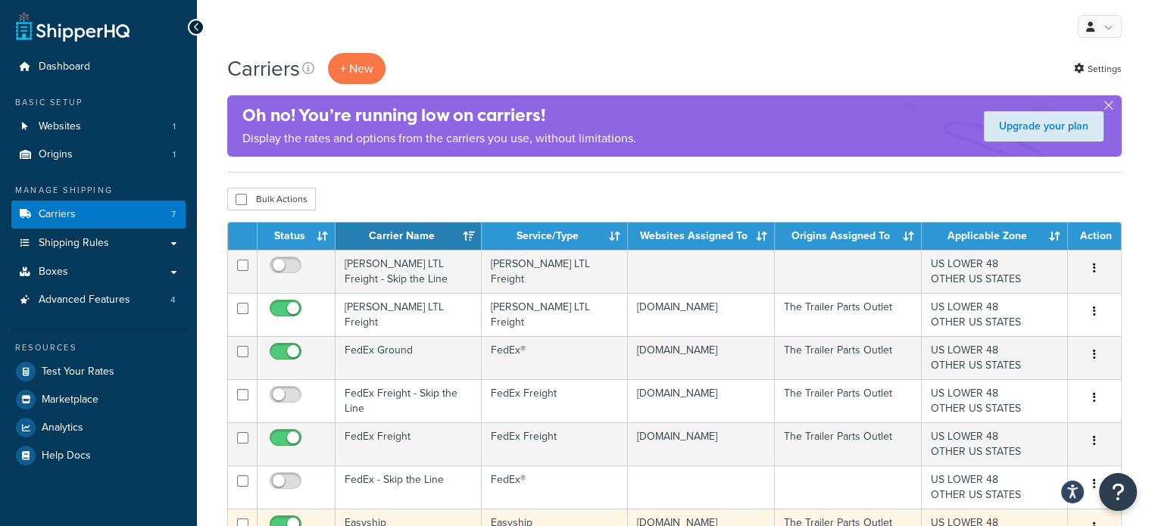
click at [397, 516] on td "Easyship" at bounding box center [408, 530] width 146 height 43
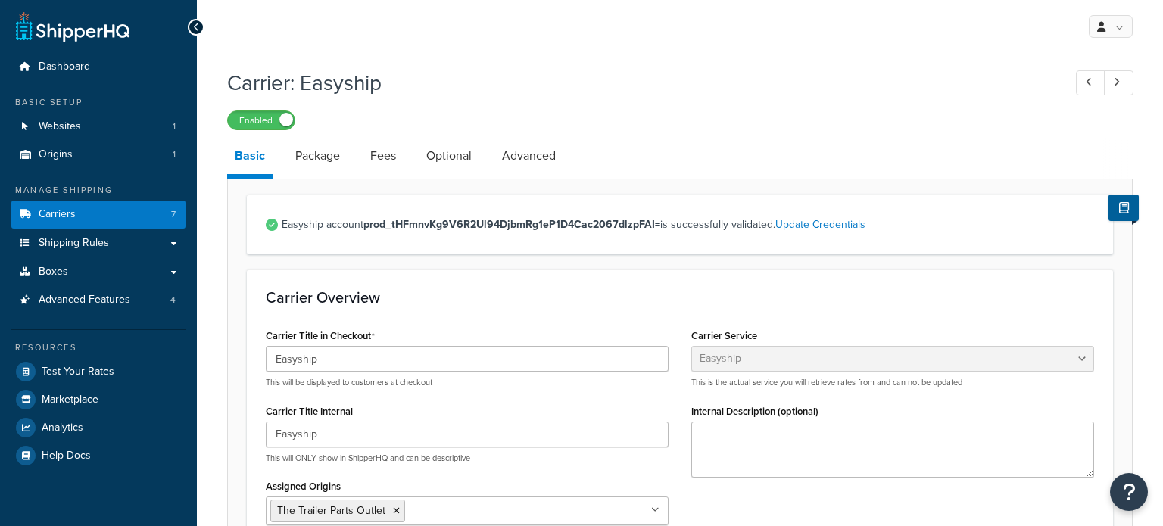
select select "easyship"
select select "sport_leisure"
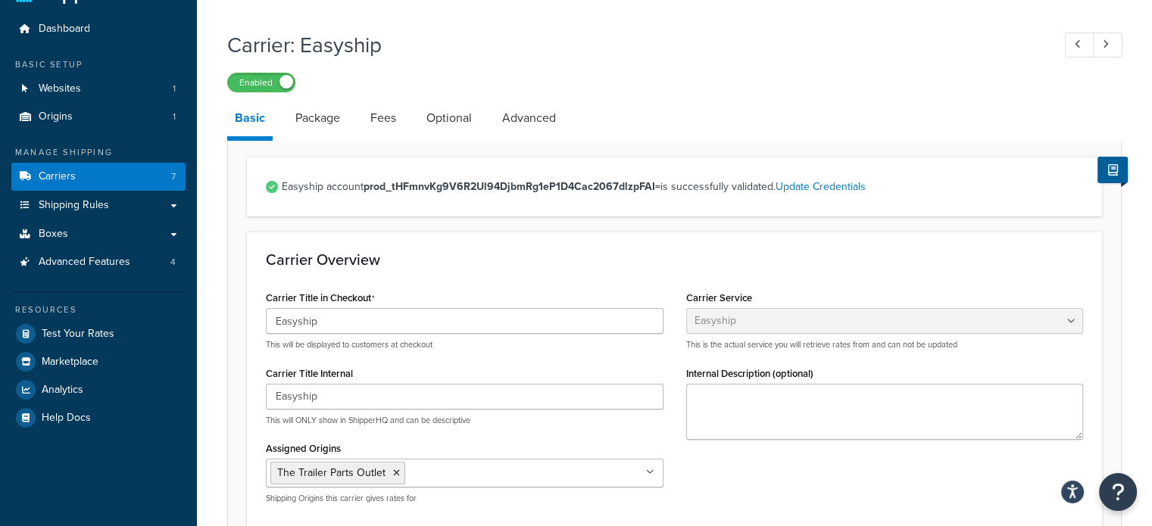
scroll to position [15, 0]
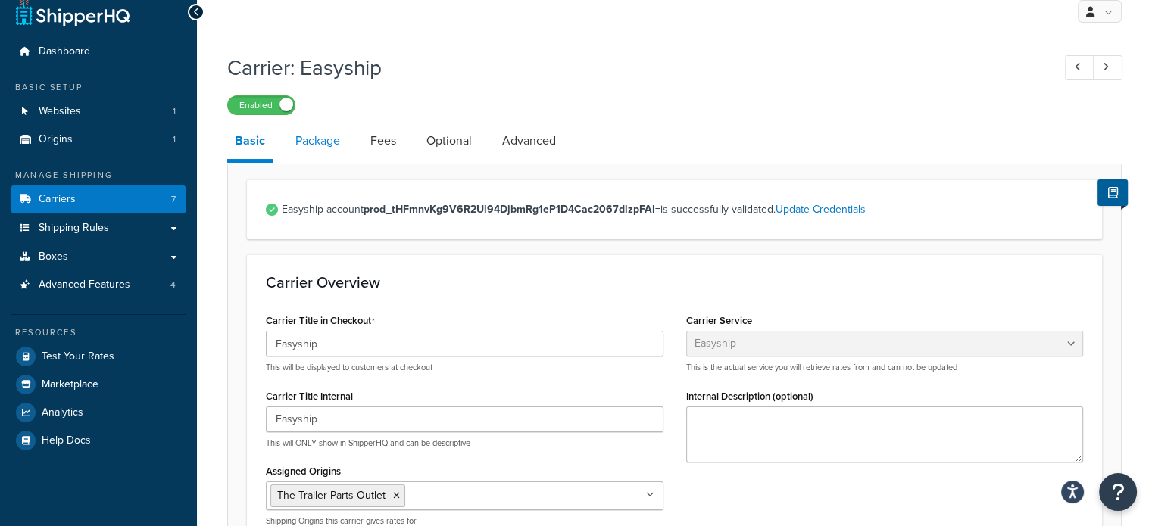
click at [313, 152] on link "Package" at bounding box center [318, 141] width 60 height 36
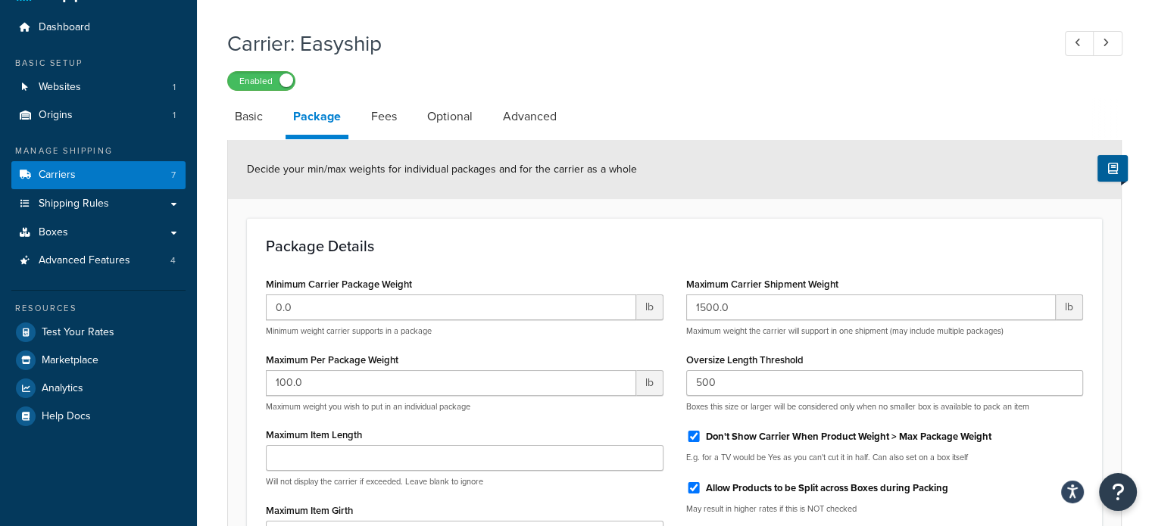
scroll to position [29, 0]
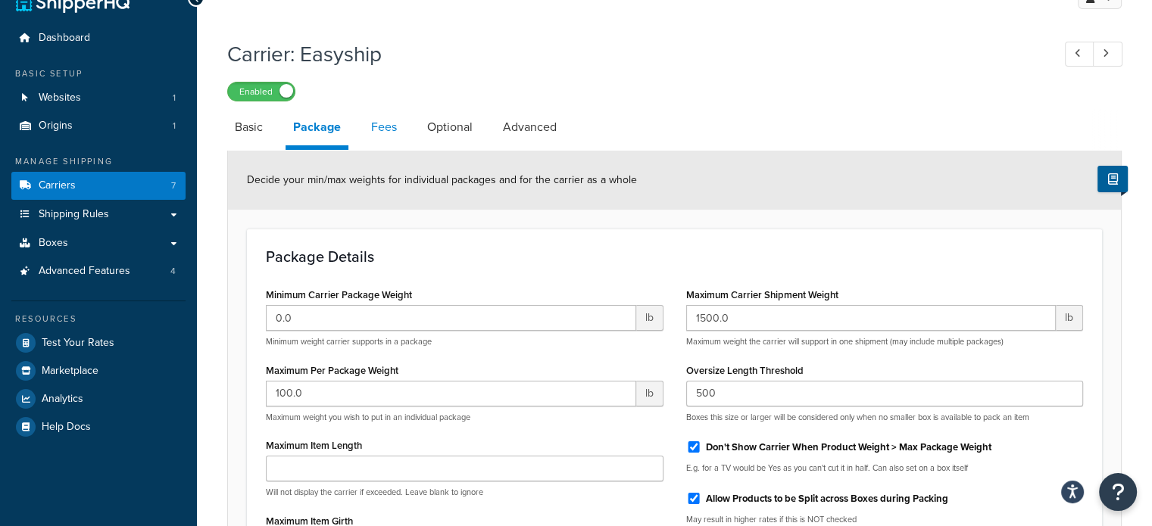
click at [393, 133] on link "Fees" at bounding box center [383, 127] width 41 height 36
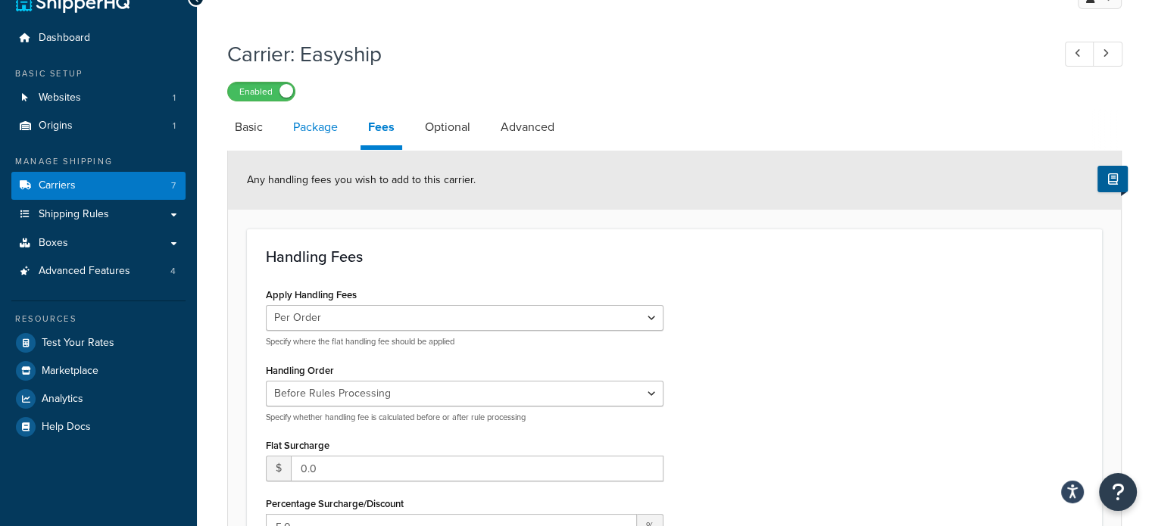
click at [320, 131] on link "Package" at bounding box center [315, 127] width 60 height 36
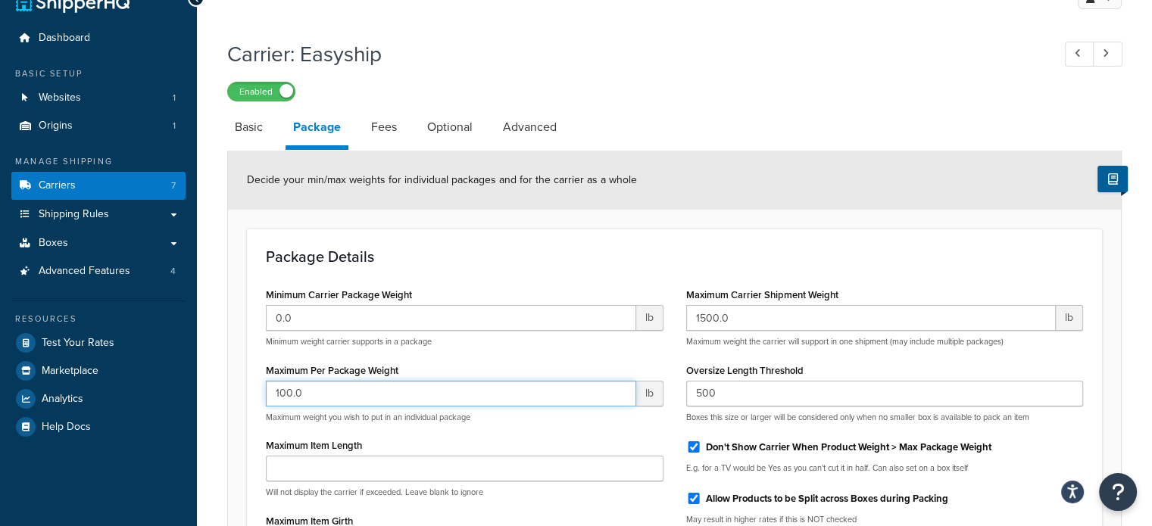
click at [326, 388] on input "100.0" at bounding box center [451, 394] width 370 height 26
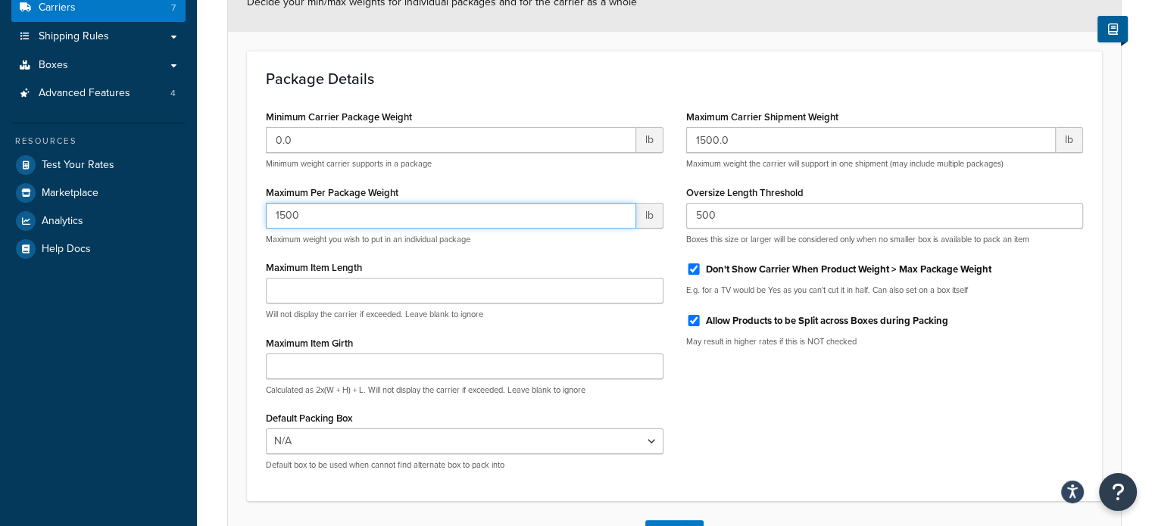
scroll to position [320, 0]
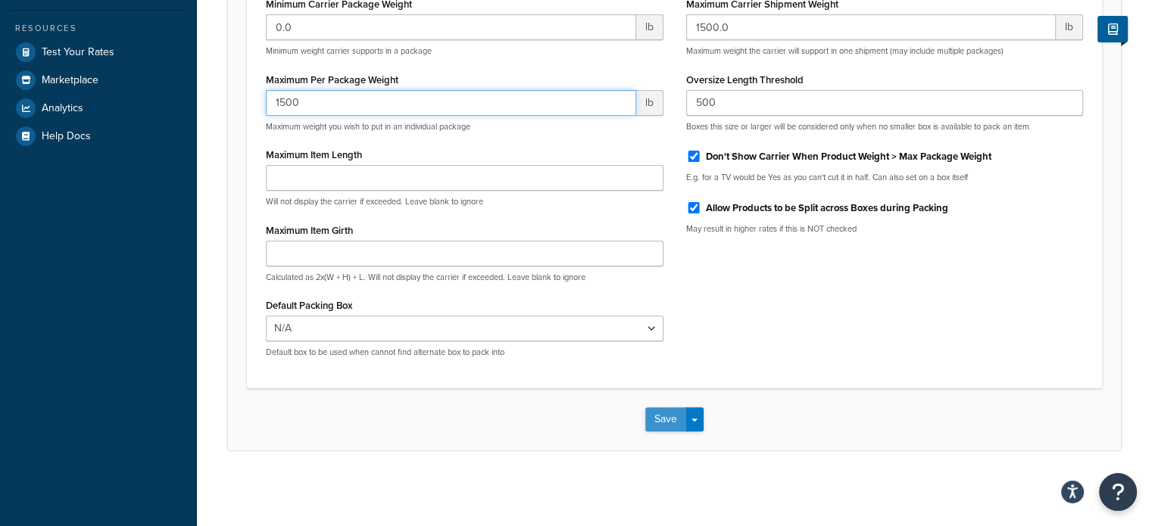
type input "1500"
click at [663, 415] on button "Save" at bounding box center [665, 419] width 41 height 24
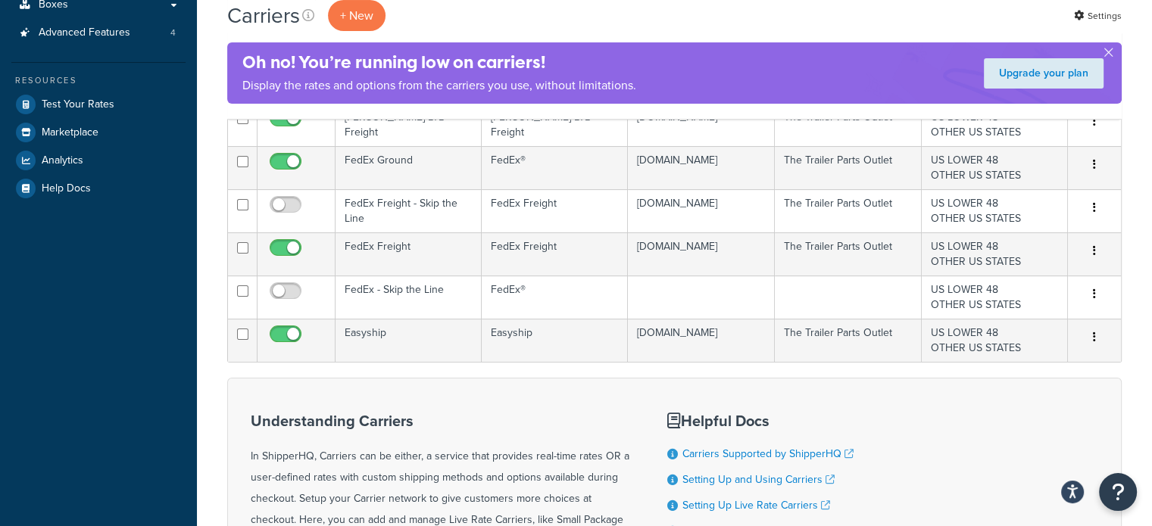
scroll to position [309, 0]
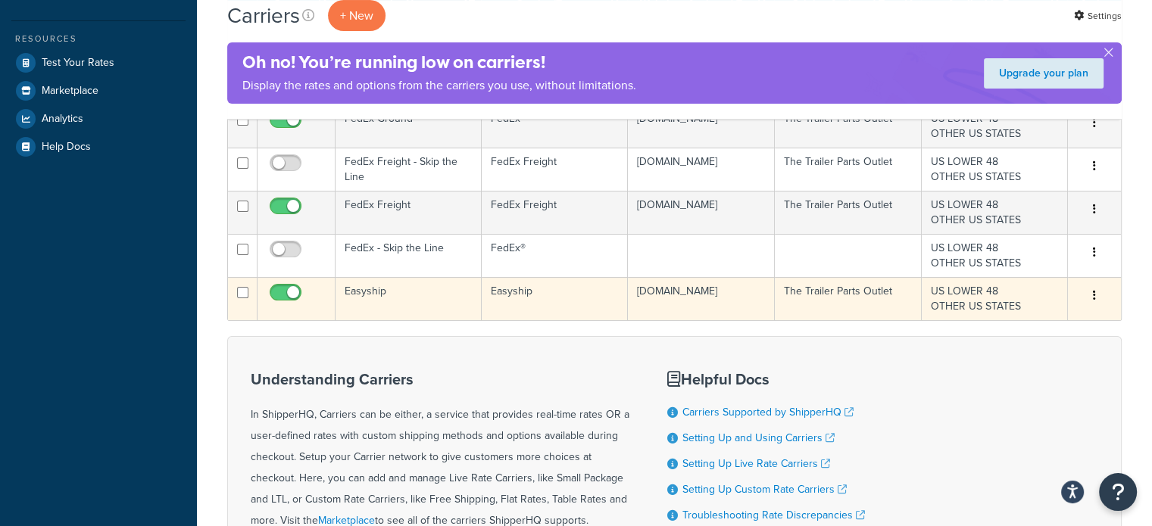
click at [416, 296] on td "Easyship" at bounding box center [408, 298] width 146 height 43
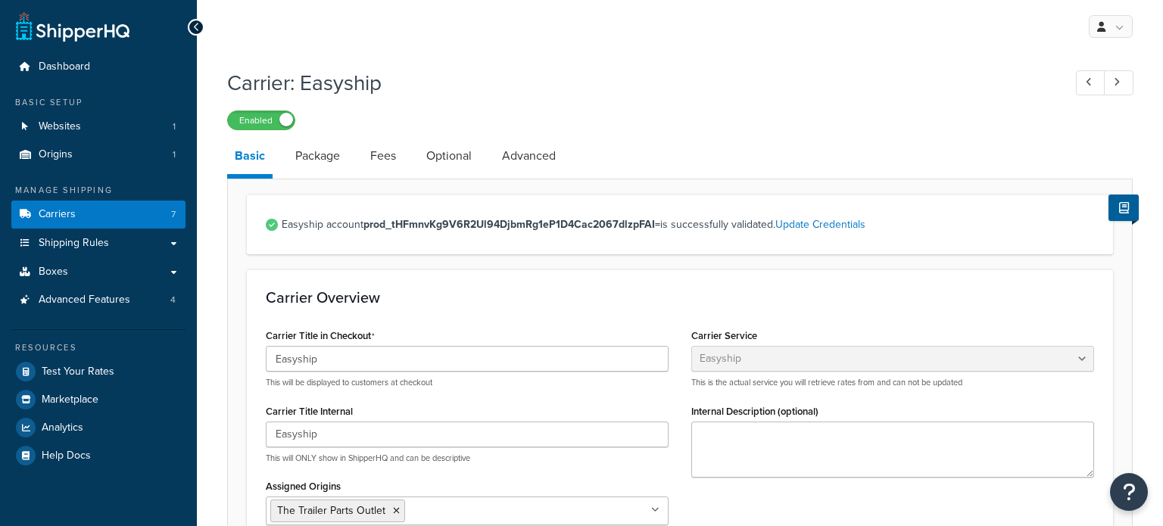
select select "easyship"
select select "sport_leisure"
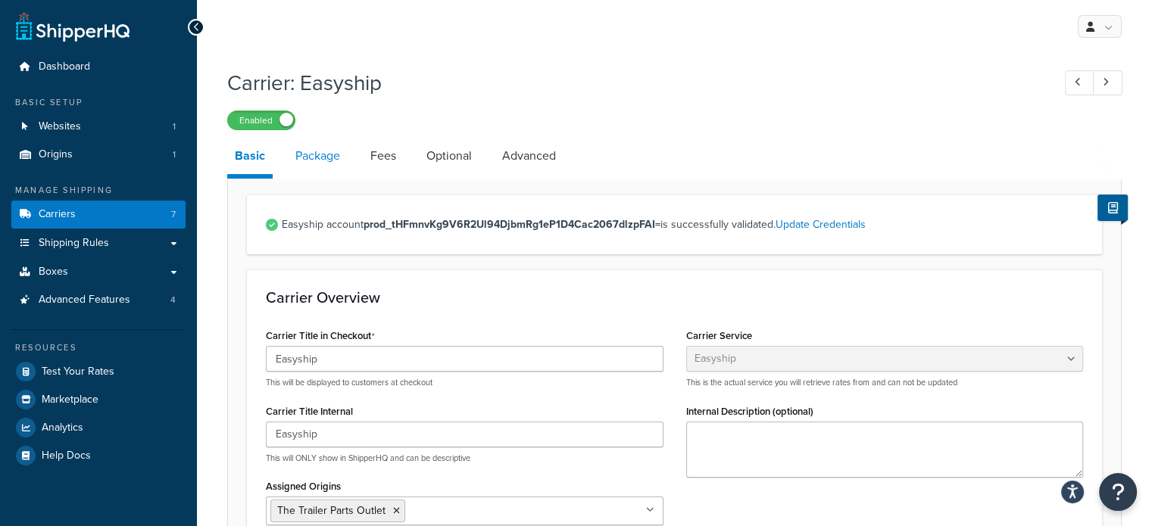
click at [323, 148] on link "Package" at bounding box center [318, 156] width 60 height 36
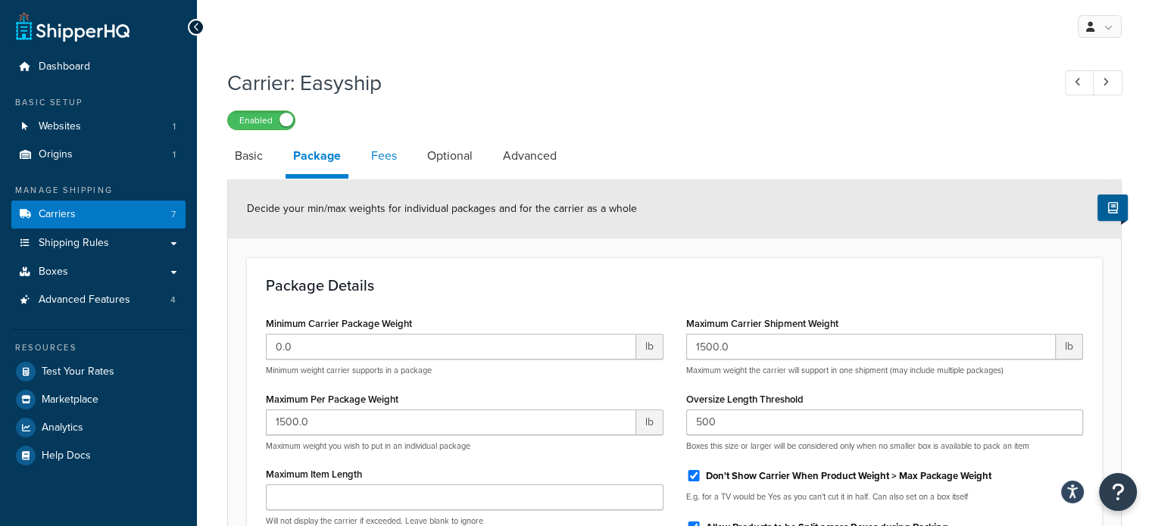
click at [367, 157] on link "Fees" at bounding box center [383, 156] width 41 height 36
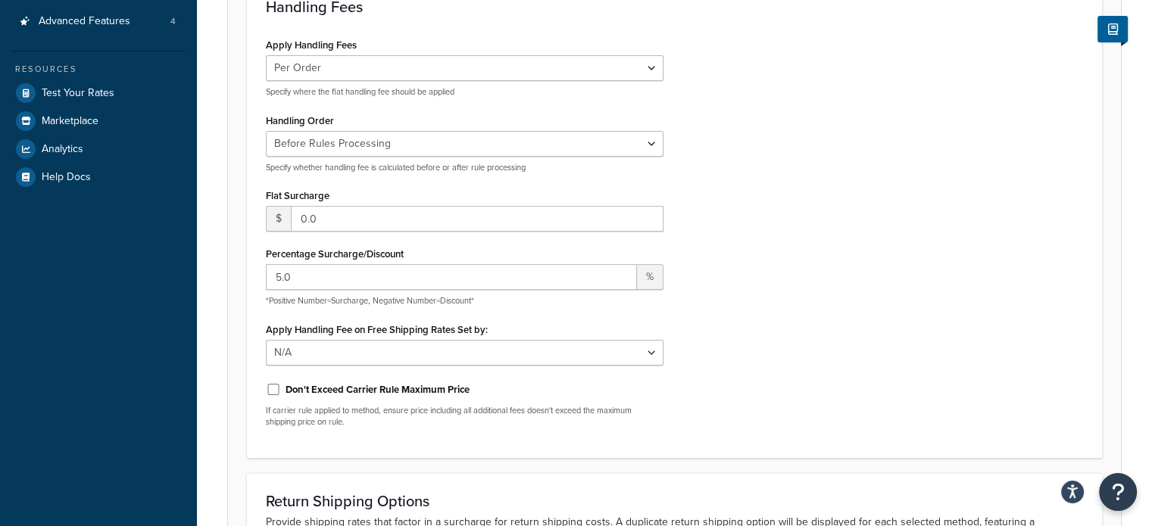
scroll to position [532, 0]
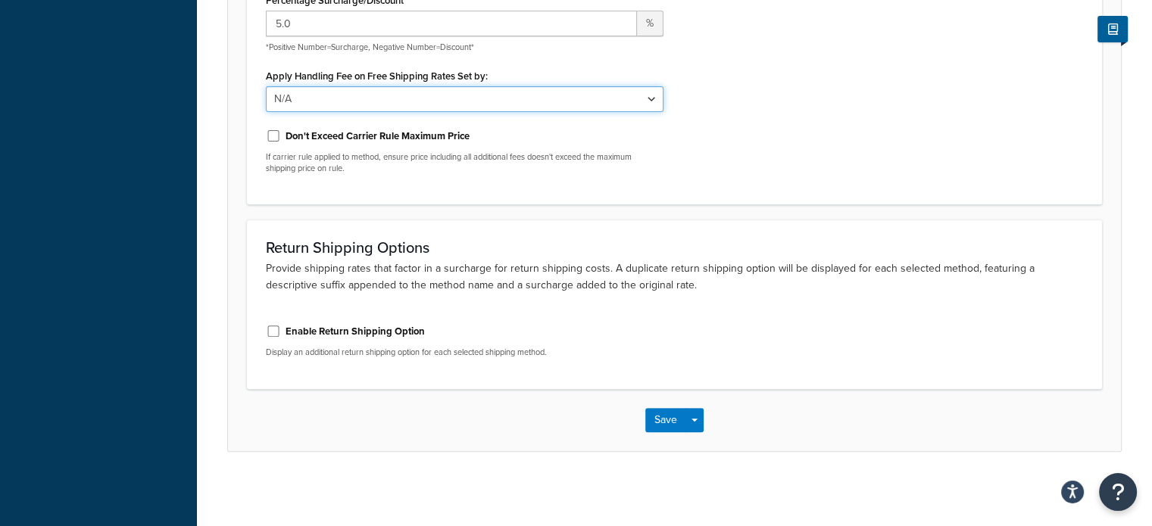
click at [421, 90] on select "N/A Fixed/Free Shipping Methods Free Promotion Rules All Free Shipping" at bounding box center [465, 99] width 398 height 26
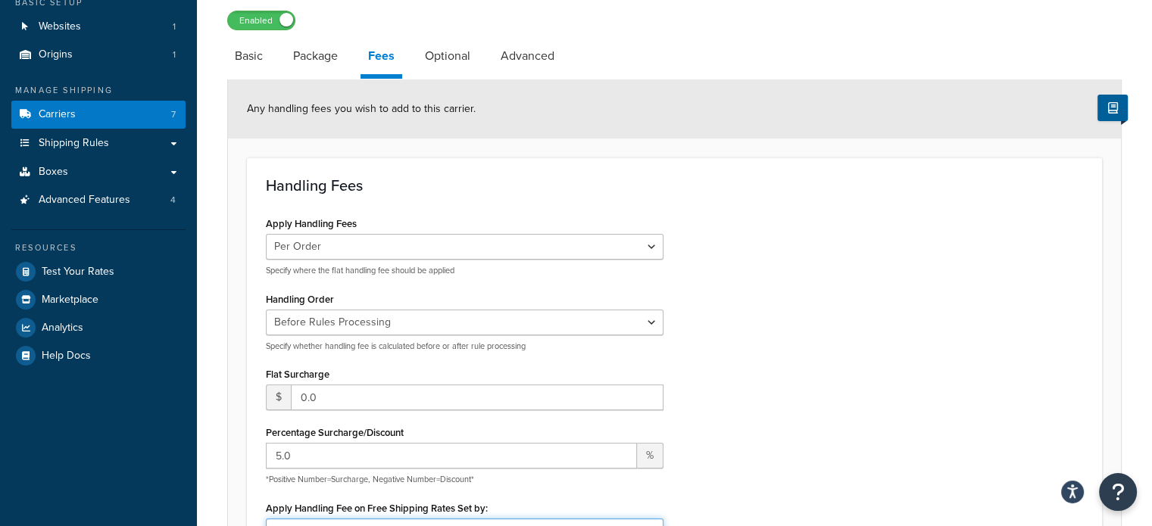
scroll to position [68, 0]
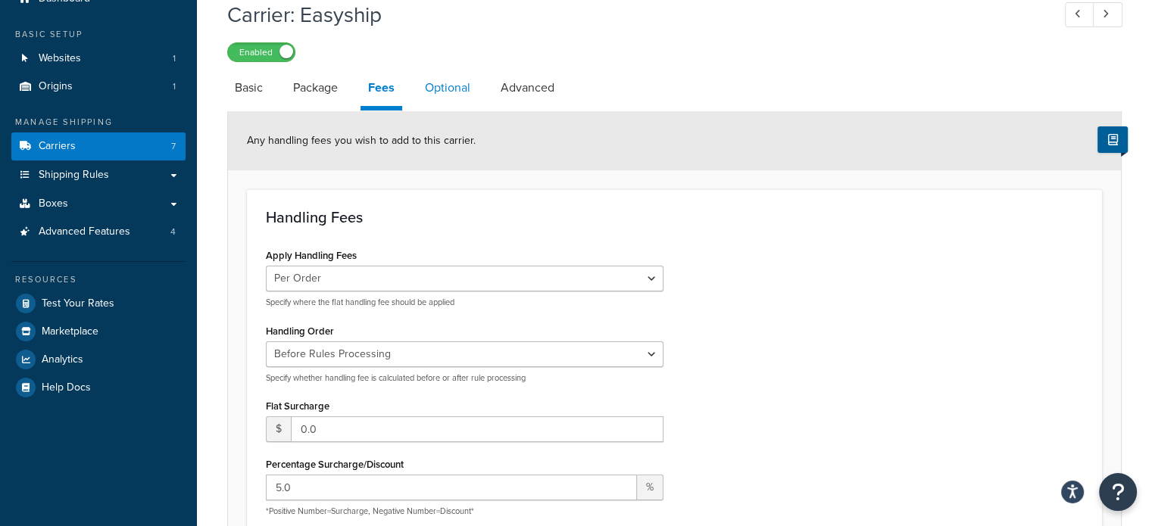
click at [441, 83] on link "Optional" at bounding box center [447, 88] width 61 height 36
select select "residential"
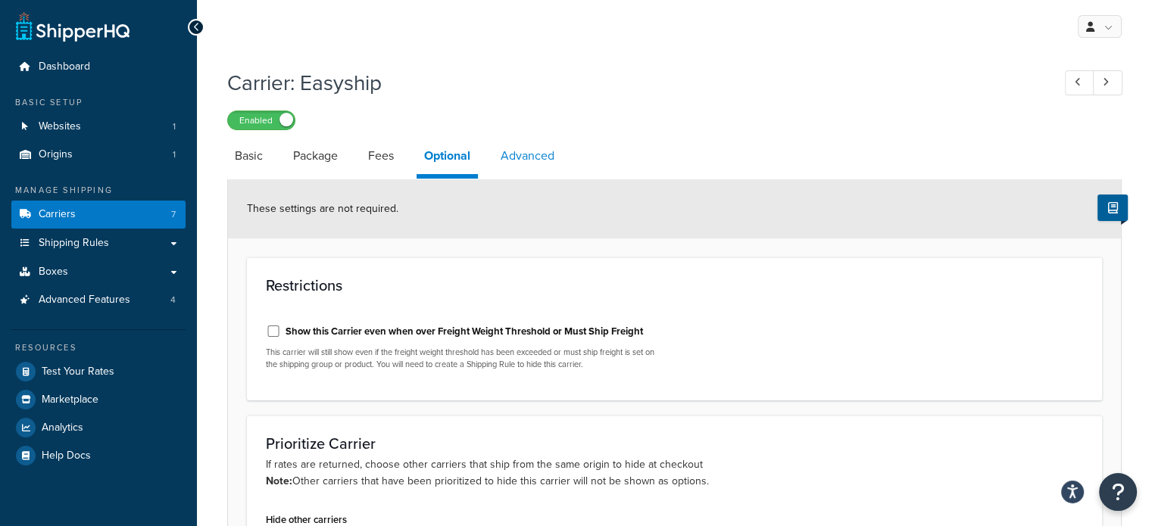
click at [512, 148] on link "Advanced" at bounding box center [527, 156] width 69 height 36
select select "false"
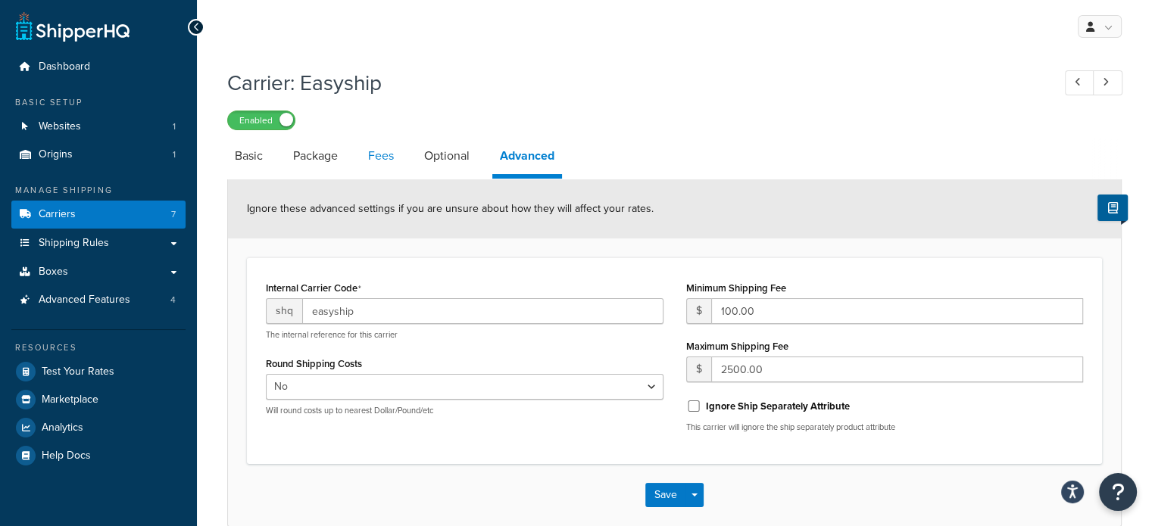
click at [385, 149] on link "Fees" at bounding box center [380, 156] width 41 height 36
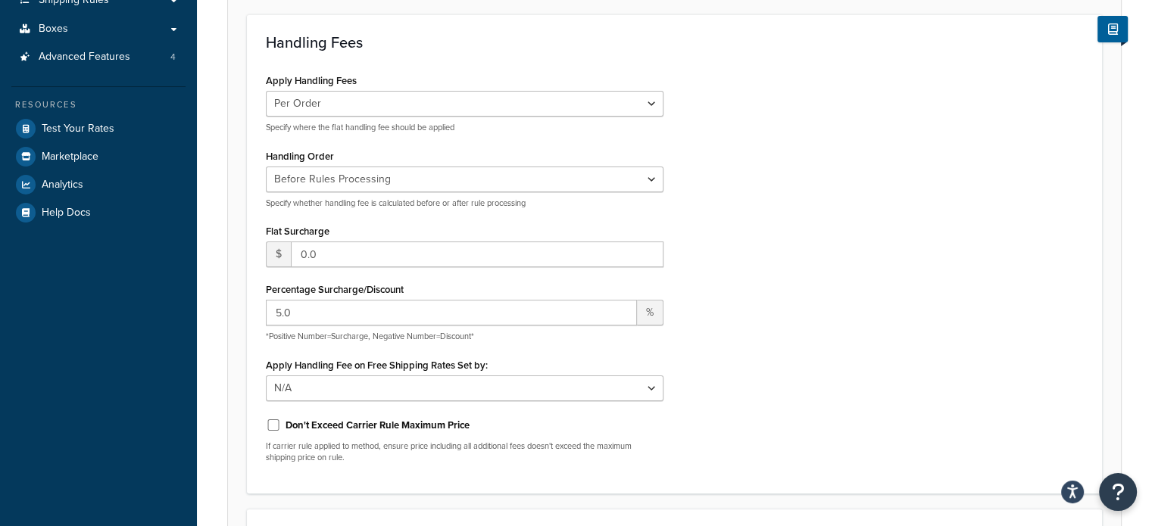
scroll to position [245, 0]
drag, startPoint x: 276, startPoint y: 310, endPoint x: 179, endPoint y: 324, distance: 97.1
click at [179, 324] on div "Dashboard Basic Setup Websites 1 Origins 1 Manage Shipping Carriers 7 Shipping …" at bounding box center [576, 285] width 1152 height 1060
type input "8"
click at [900, 363] on div "Apply Handling Fees Per Order Per Item Per Package Specify where the flat handl…" at bounding box center [674, 269] width 840 height 405
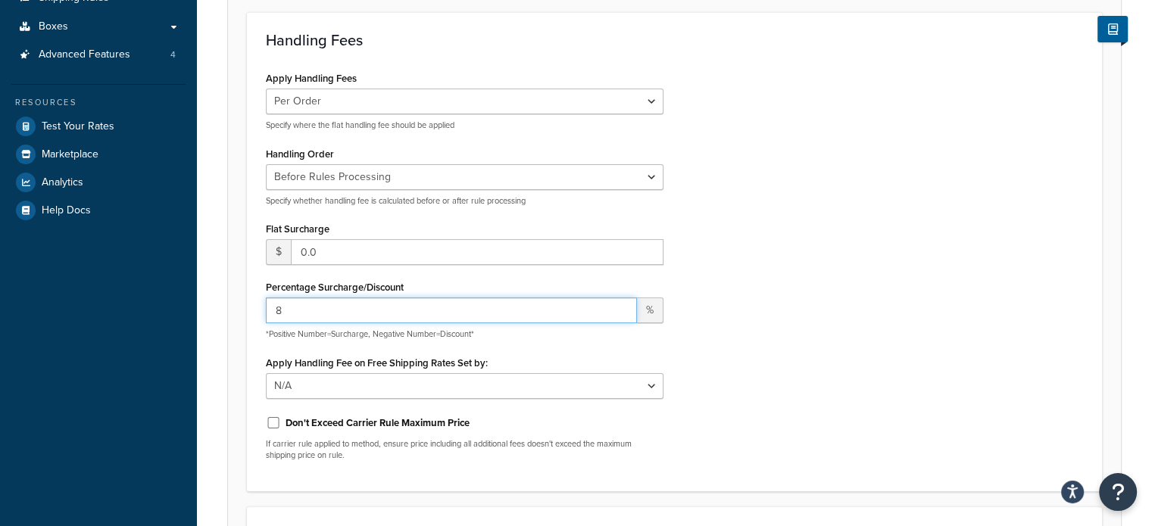
click at [297, 314] on input "8" at bounding box center [451, 311] width 371 height 26
type input "5"
click at [749, 387] on div "Apply Handling Fees Per Order Per Item Per Package Specify where the flat handl…" at bounding box center [674, 269] width 840 height 405
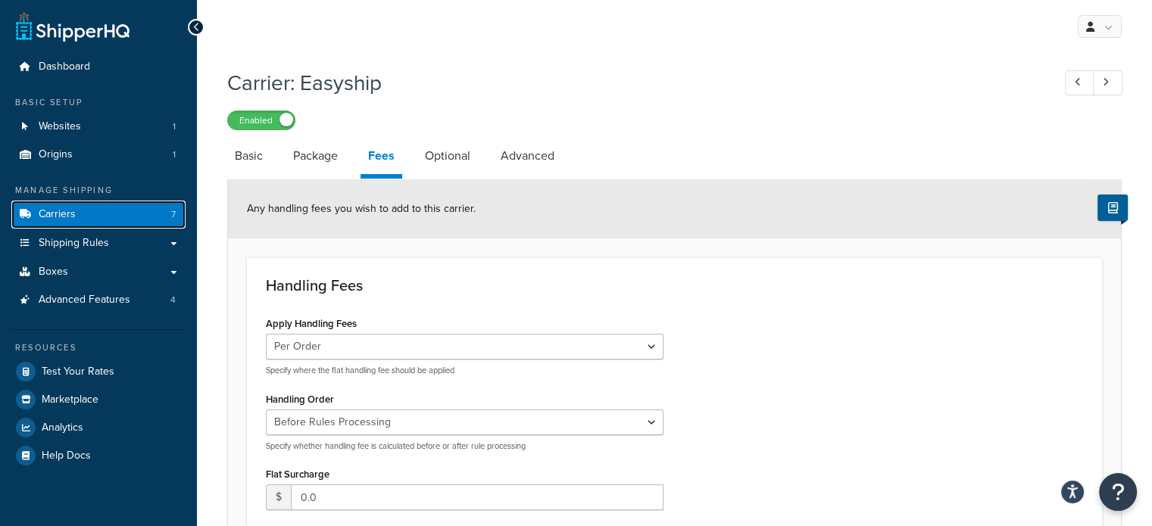
click at [131, 208] on link "Carriers 7" at bounding box center [98, 215] width 174 height 28
